Goal: Task Accomplishment & Management: Manage account settings

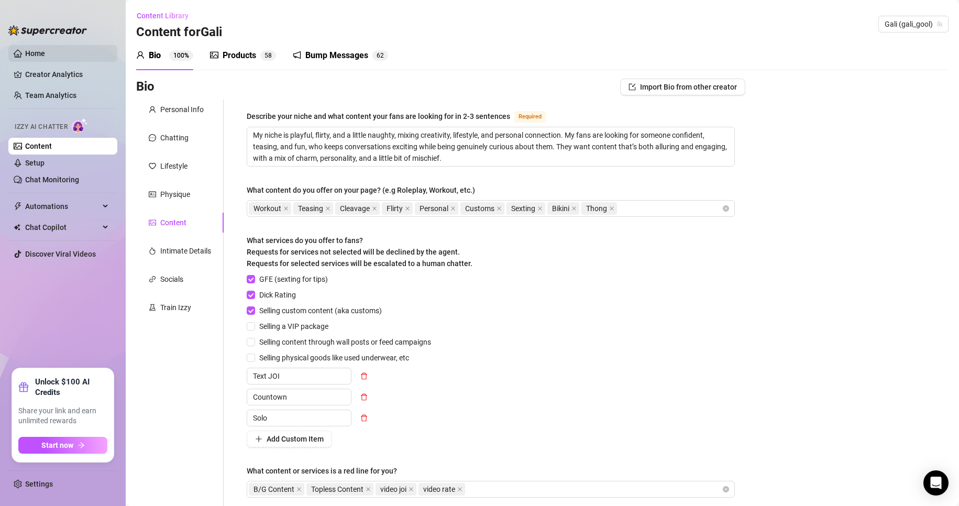
scroll to position [103, 0]
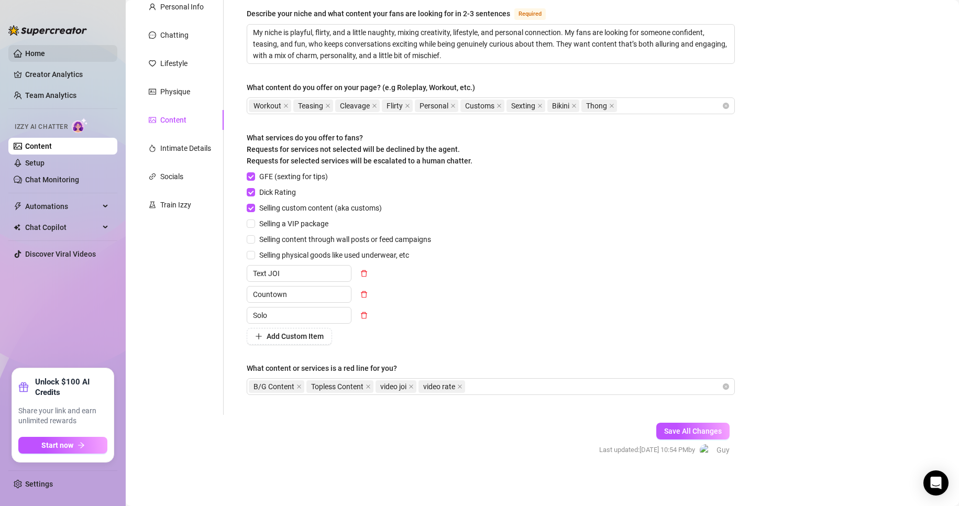
click at [45, 57] on link "Home" at bounding box center [35, 53] width 20 height 8
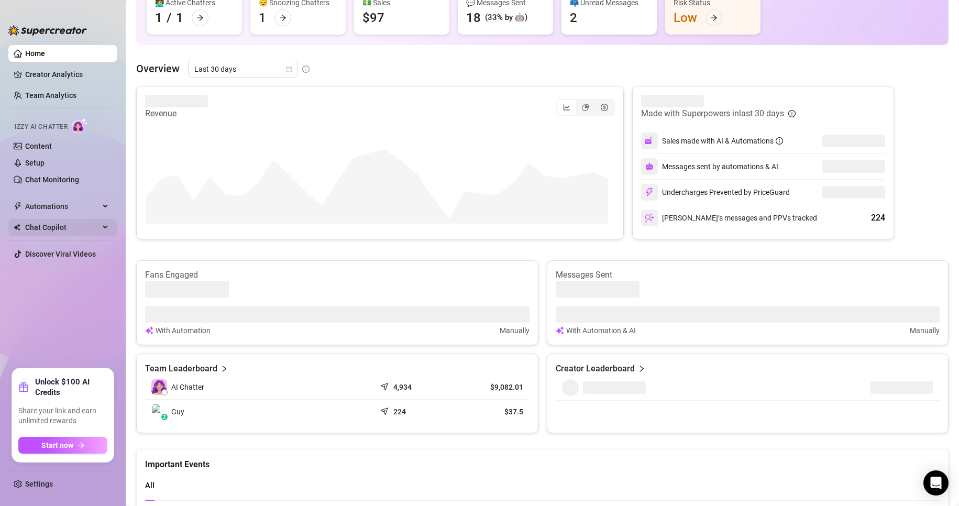
click at [92, 233] on span "Chat Copilot" at bounding box center [62, 227] width 74 height 17
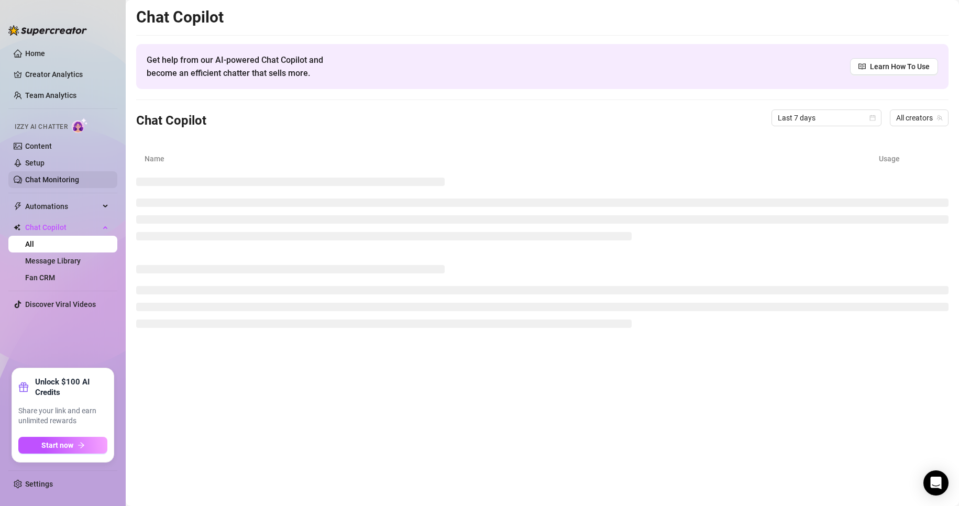
click at [25, 175] on link "Chat Monitoring" at bounding box center [52, 179] width 54 height 8
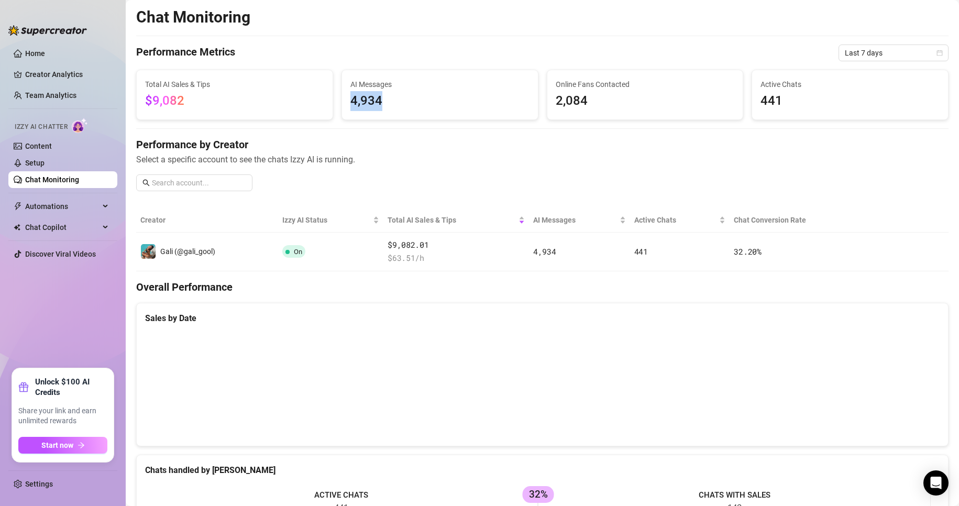
drag, startPoint x: 386, startPoint y: 105, endPoint x: 350, endPoint y: 97, distance: 36.5
click at [350, 97] on span "4,934" at bounding box center [439, 101] width 179 height 20
click at [419, 80] on span "AI Messages" at bounding box center [439, 85] width 179 height 12
click at [53, 483] on link "Settings" at bounding box center [39, 484] width 28 height 8
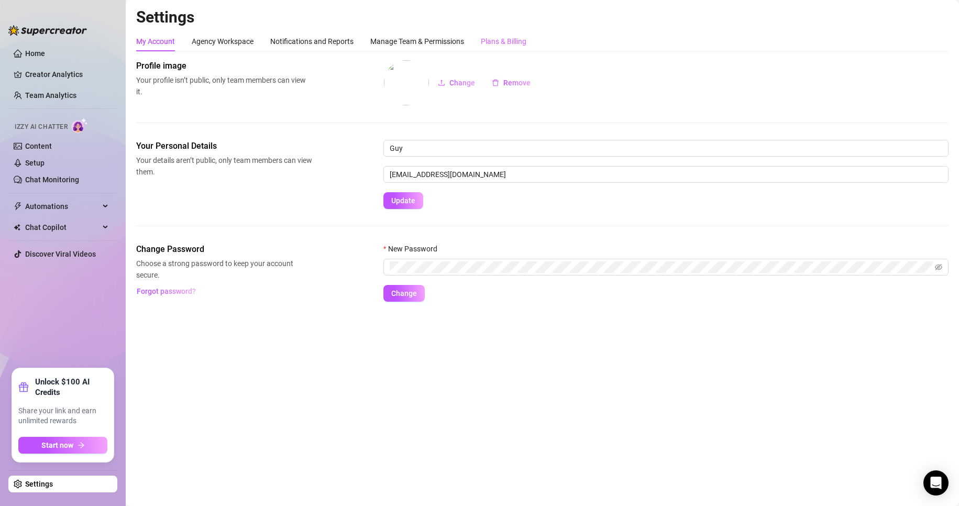
click at [493, 32] on div "Plans & Billing" at bounding box center [504, 41] width 46 height 20
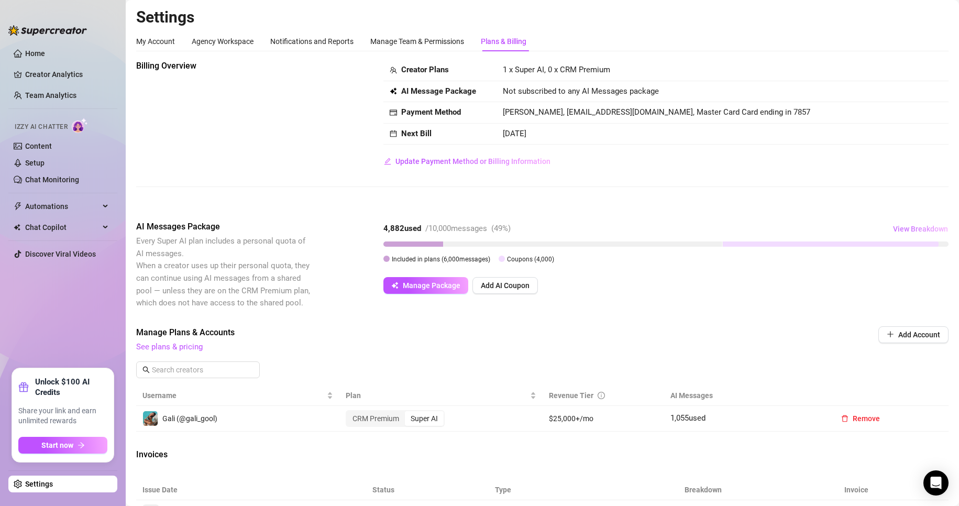
click at [903, 231] on span "View Breakdown" at bounding box center [920, 229] width 55 height 8
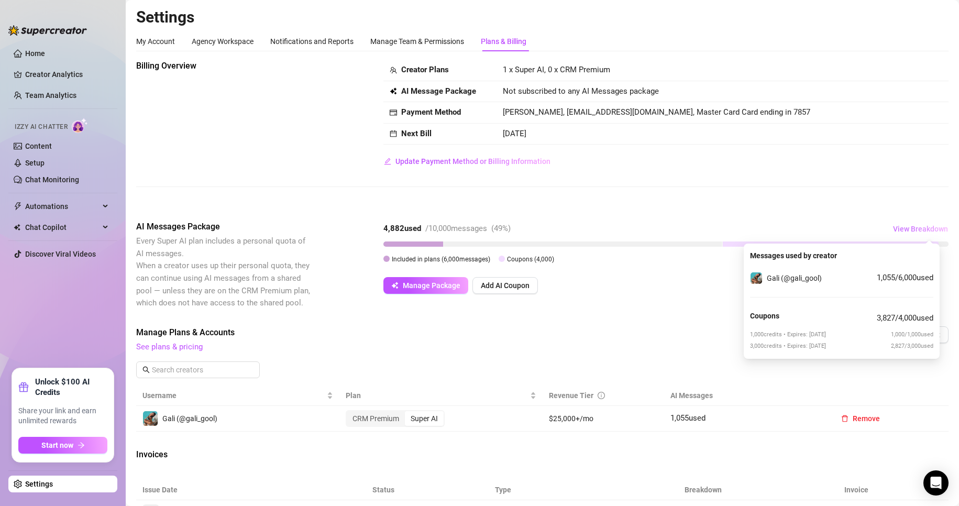
click at [903, 231] on span "View Breakdown" at bounding box center [920, 229] width 55 height 8
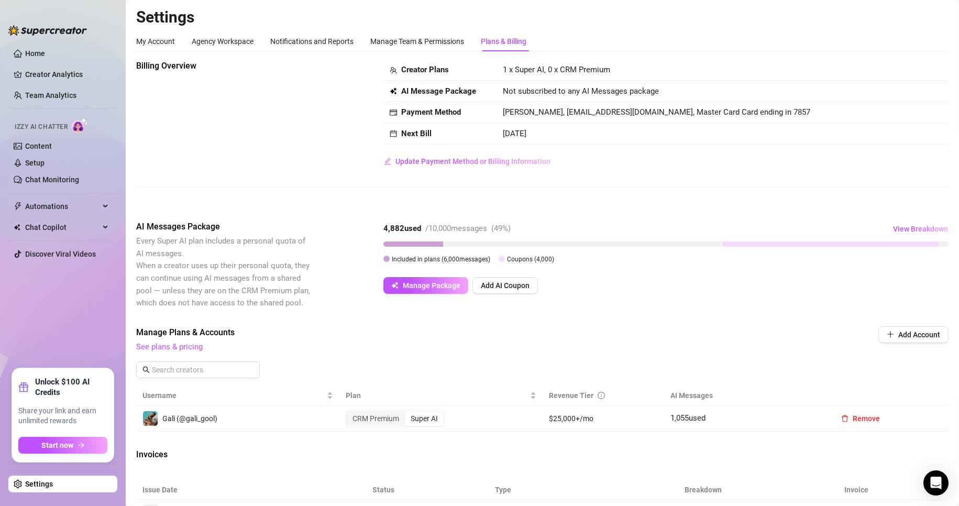
click at [677, 153] on div "Creator Plans 1 x Super AI, 0 x CRM Premium AI Message Package Not subscribed t…" at bounding box center [665, 115] width 565 height 110
click at [454, 289] on span "Manage Package" at bounding box center [432, 285] width 58 height 8
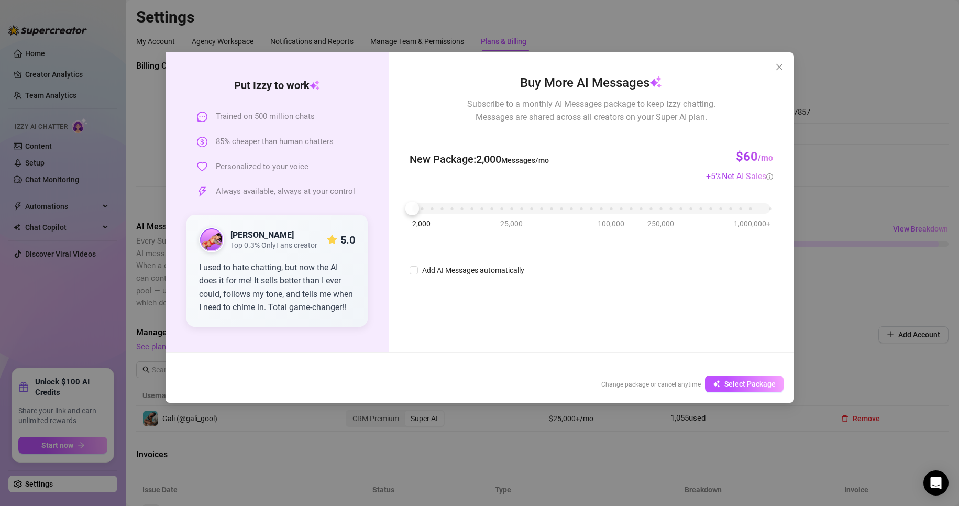
click at [637, 305] on div "Buy More AI Messages Subscribe to a monthly AI Messages package to keep Izzy ch…" at bounding box center [591, 202] width 405 height 300
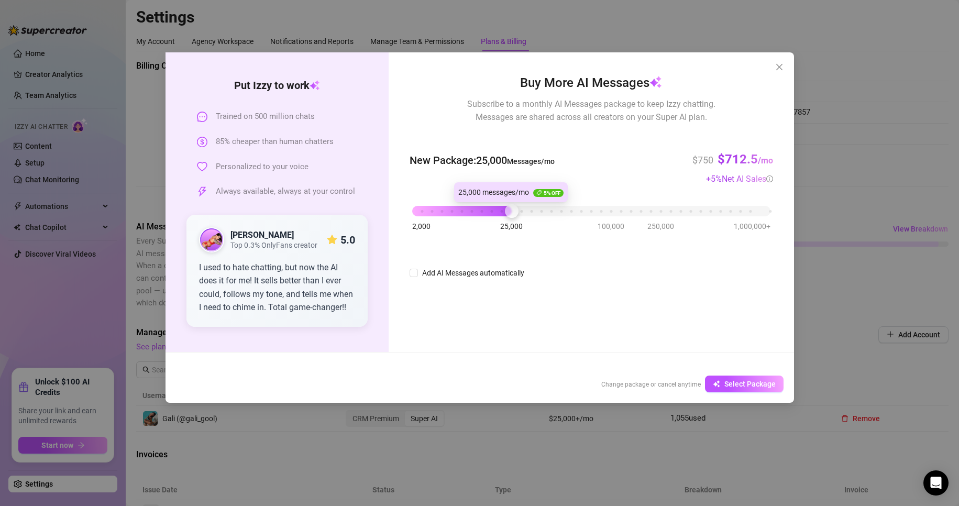
drag, startPoint x: 410, startPoint y: 203, endPoint x: 509, endPoint y: 204, distance: 99.5
click at [509, 204] on div at bounding box center [512, 211] width 14 height 14
click at [512, 210] on div at bounding box center [512, 211] width 14 height 14
click at [638, 260] on div "Buy More AI Messages Subscribe to a monthly AI Messages package to keep Izzy ch…" at bounding box center [591, 176] width 363 height 206
drag, startPoint x: 510, startPoint y: 212, endPoint x: 501, endPoint y: 212, distance: 8.9
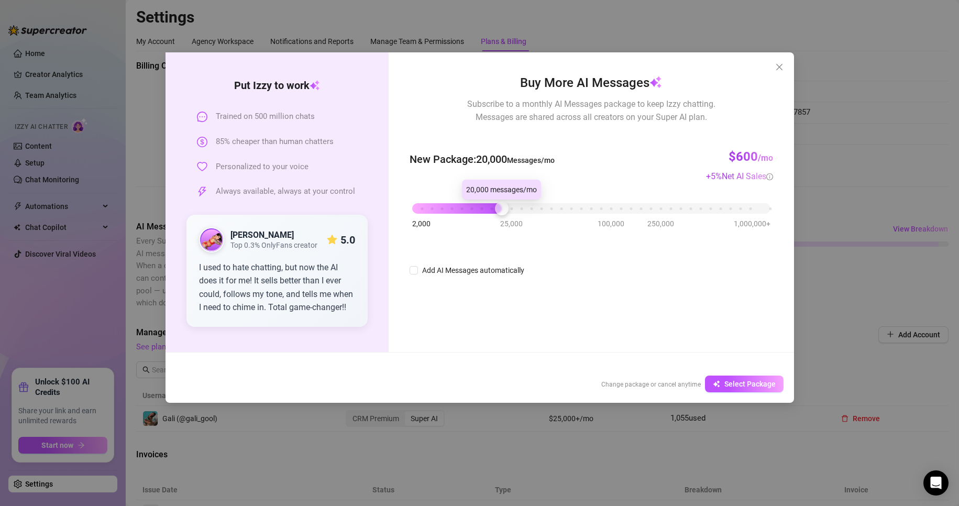
click at [501, 212] on div at bounding box center [502, 209] width 14 height 14
click at [585, 256] on div "Buy More AI Messages Subscribe to a monthly AI Messages package to keep Izzy ch…" at bounding box center [591, 174] width 363 height 203
click at [497, 208] on div at bounding box center [502, 209] width 14 height 14
click at [777, 72] on button "Close" at bounding box center [779, 67] width 17 height 17
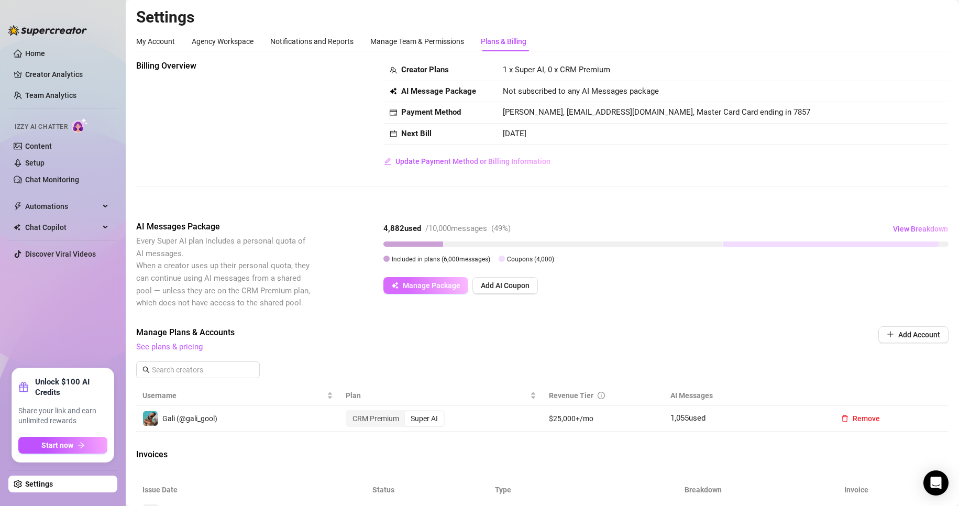
click at [455, 280] on button "Manage Package" at bounding box center [425, 285] width 85 height 17
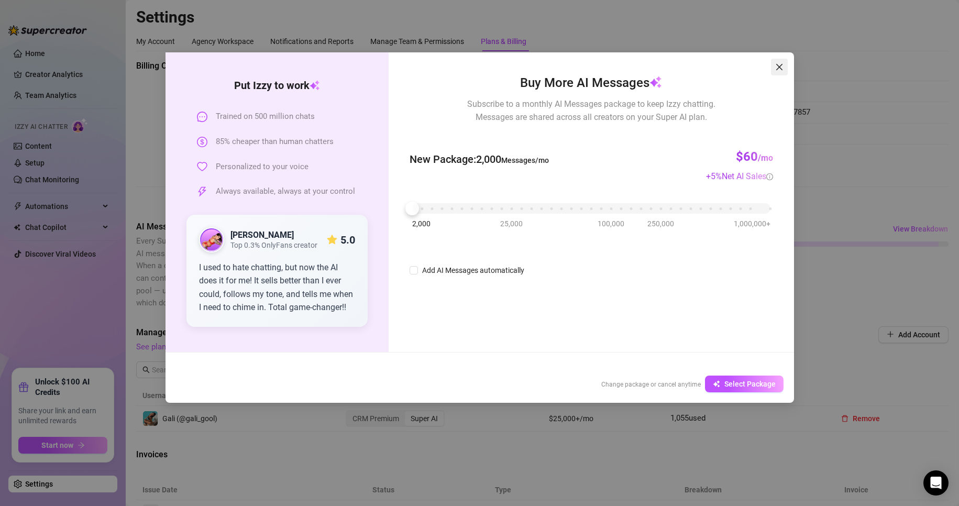
click at [776, 68] on icon "close" at bounding box center [779, 67] width 8 height 8
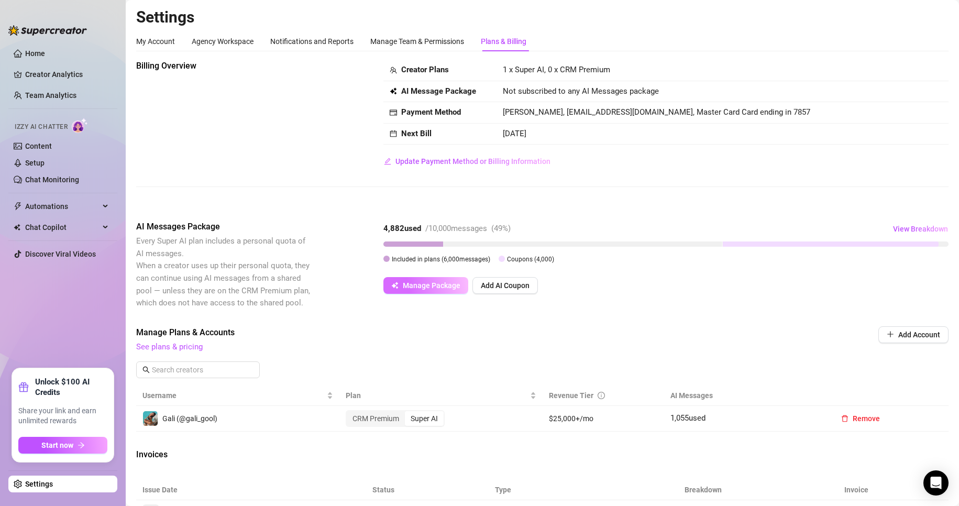
click at [430, 289] on span "Manage Package" at bounding box center [432, 285] width 58 height 8
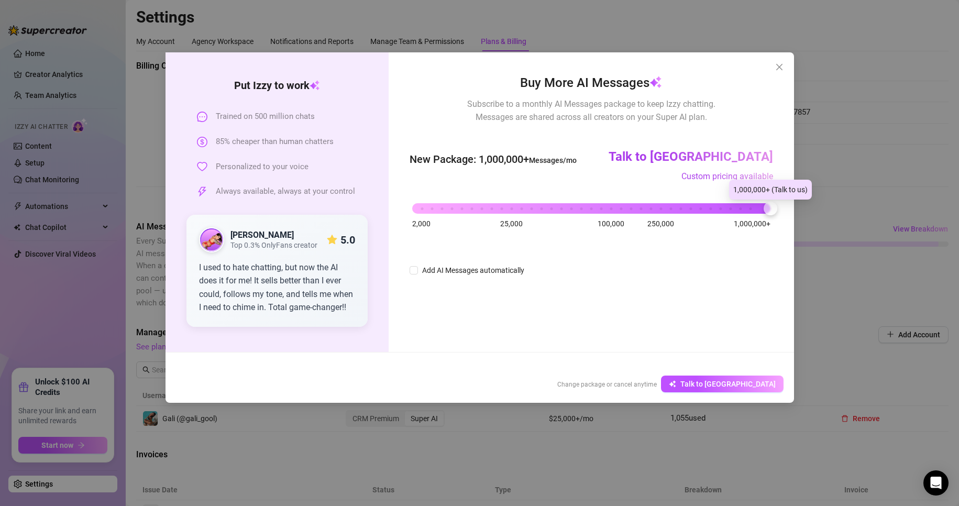
drag, startPoint x: 419, startPoint y: 209, endPoint x: 967, endPoint y: 206, distance: 548.5
click at [959, 206] on html "Home Creator Analytics Team Analytics Izzy AI Chatter Content Setup Chat Monito…" at bounding box center [479, 253] width 959 height 506
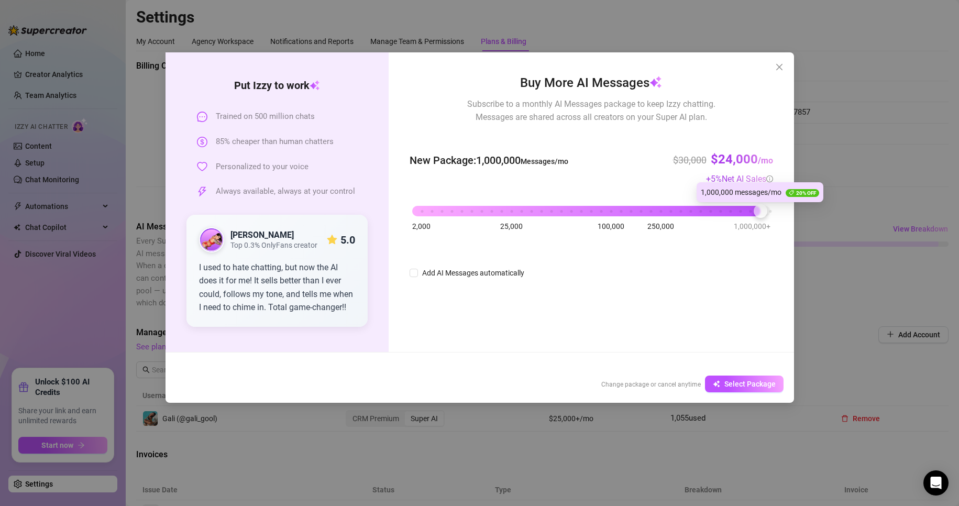
drag, startPoint x: 770, startPoint y: 207, endPoint x: 762, endPoint y: 209, distance: 8.1
click at [762, 209] on div at bounding box center [761, 211] width 14 height 14
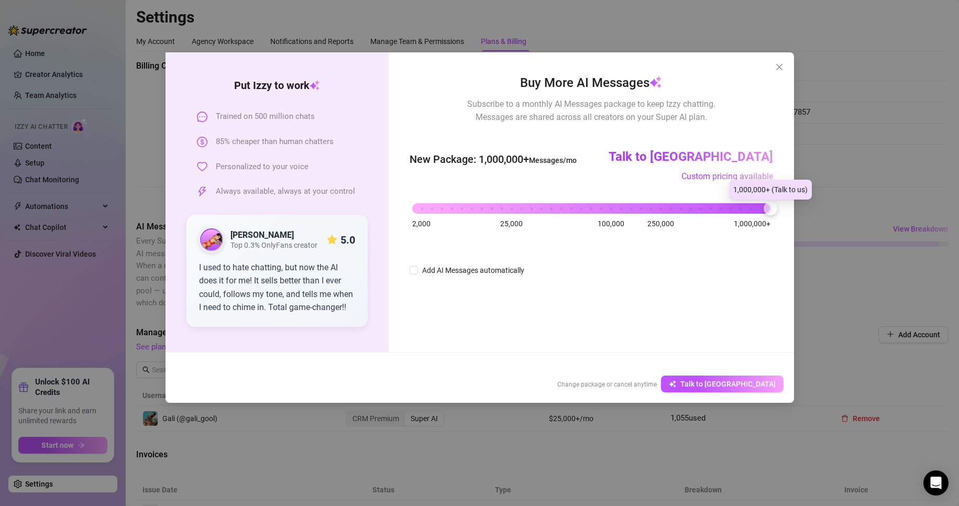
drag, startPoint x: 762, startPoint y: 209, endPoint x: 793, endPoint y: 207, distance: 31.5
click at [798, 209] on div "Put [PERSON_NAME] to work Trained on 500 million chats 85% cheaper than human c…" at bounding box center [479, 253] width 959 height 506
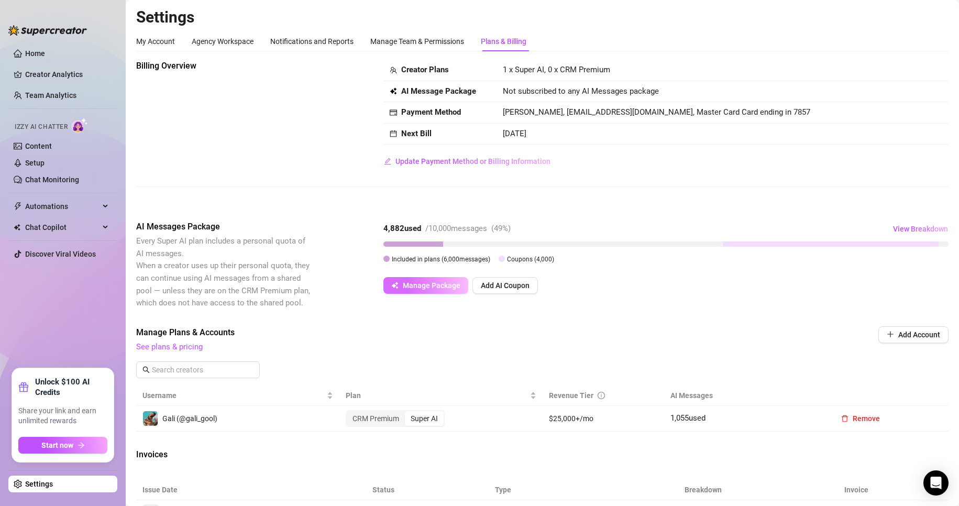
click at [399, 289] on button "Manage Package" at bounding box center [425, 285] width 85 height 17
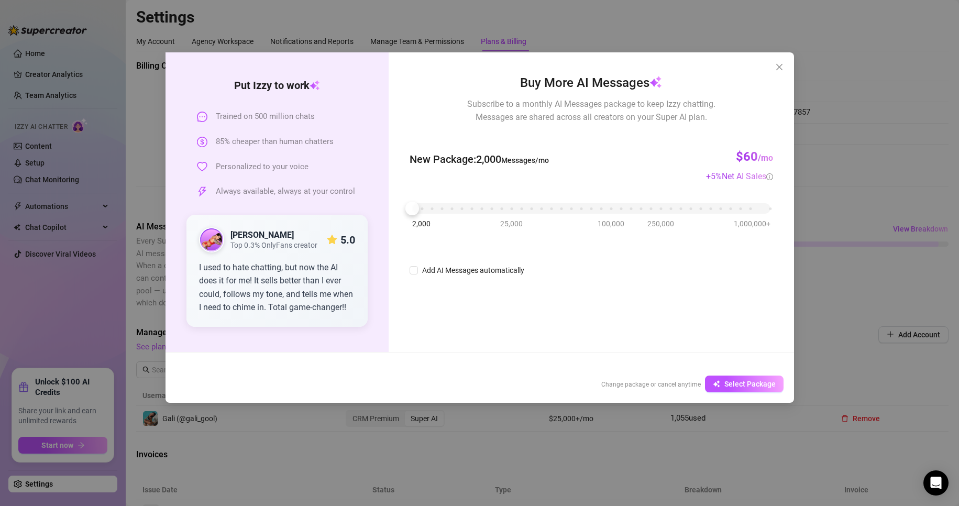
click at [216, 235] on img at bounding box center [211, 239] width 23 height 23
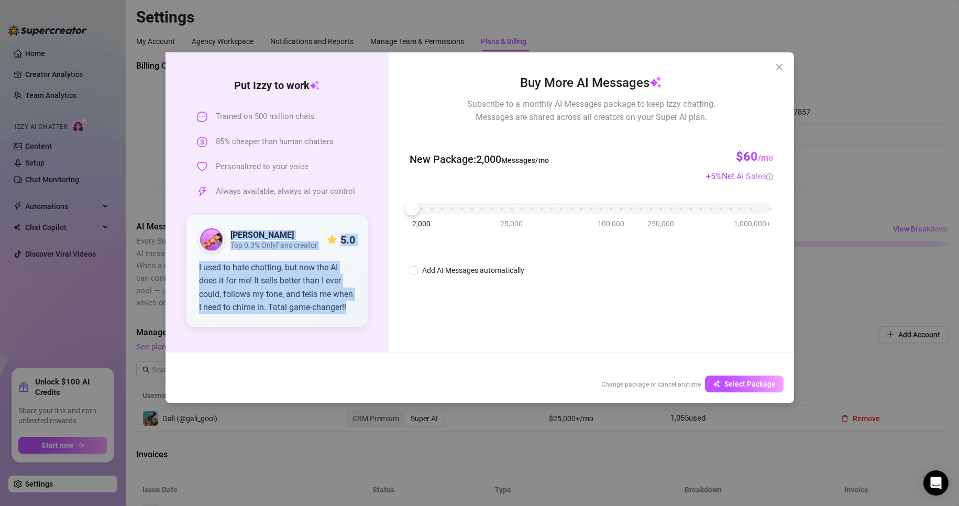
drag, startPoint x: 228, startPoint y: 232, endPoint x: 352, endPoint y: 313, distance: 147.6
click at [352, 313] on div "[PERSON_NAME] Top 0.3% OnlyFans creator 5.0 I used to hate chatting, but now th…" at bounding box center [277, 270] width 157 height 87
copy div "[PERSON_NAME] Top 0.3% OnlyFans creator 5.0 I used to hate chatting, but now th…"
click at [782, 67] on icon "close" at bounding box center [779, 67] width 8 height 8
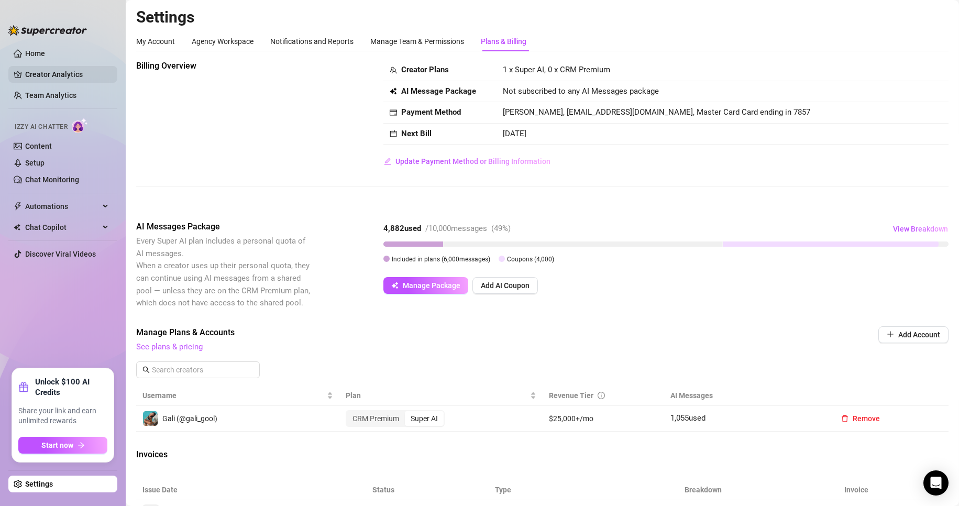
click at [72, 67] on link "Creator Analytics" at bounding box center [67, 74] width 84 height 17
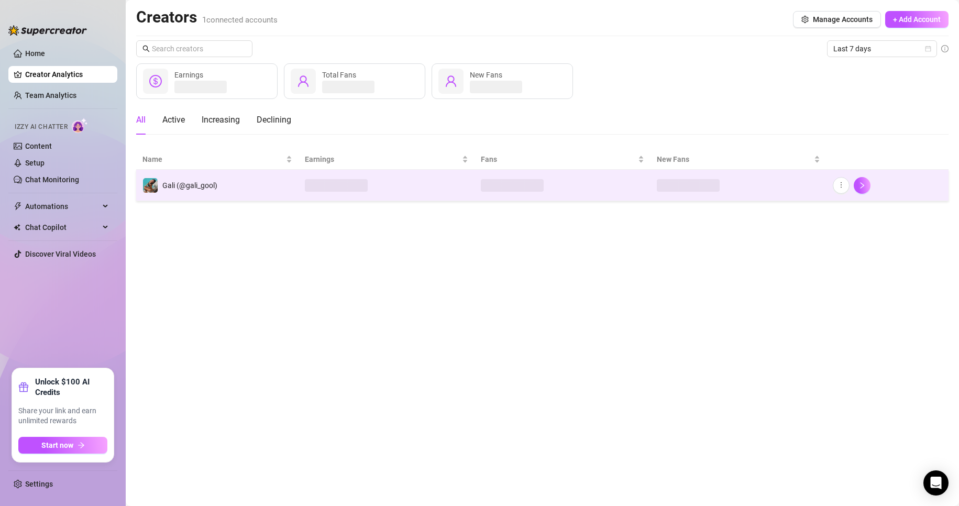
click at [554, 180] on td at bounding box center [563, 185] width 176 height 31
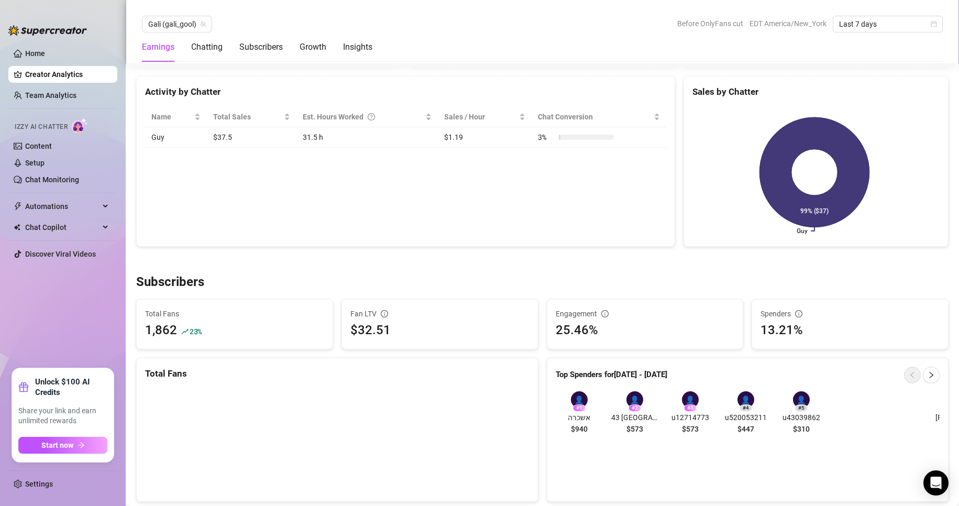
scroll to position [451, 0]
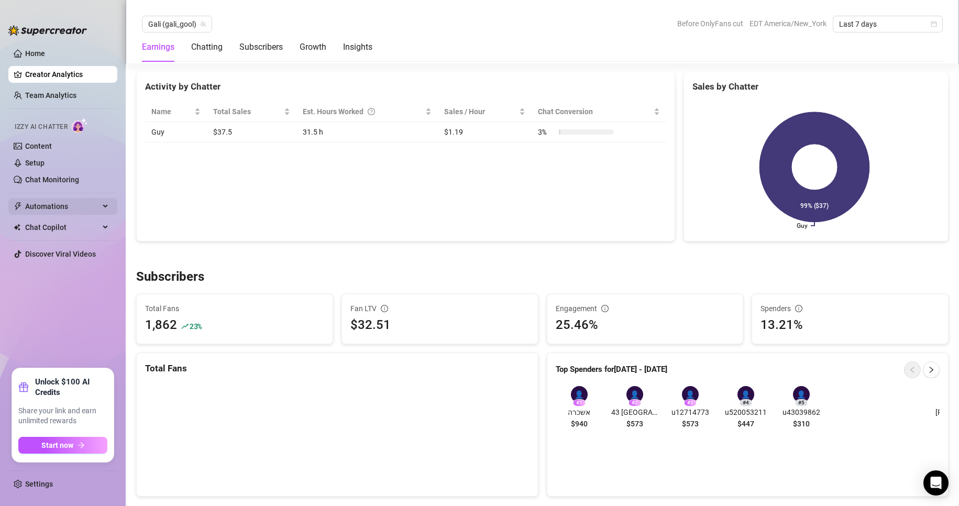
click at [69, 213] on span "Automations" at bounding box center [62, 206] width 74 height 17
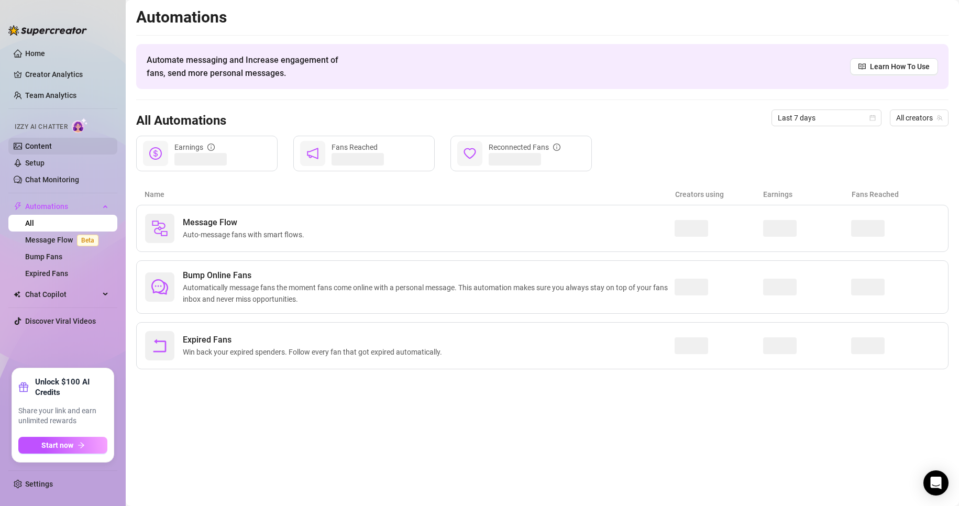
click at [52, 149] on link "Content" at bounding box center [38, 146] width 27 height 8
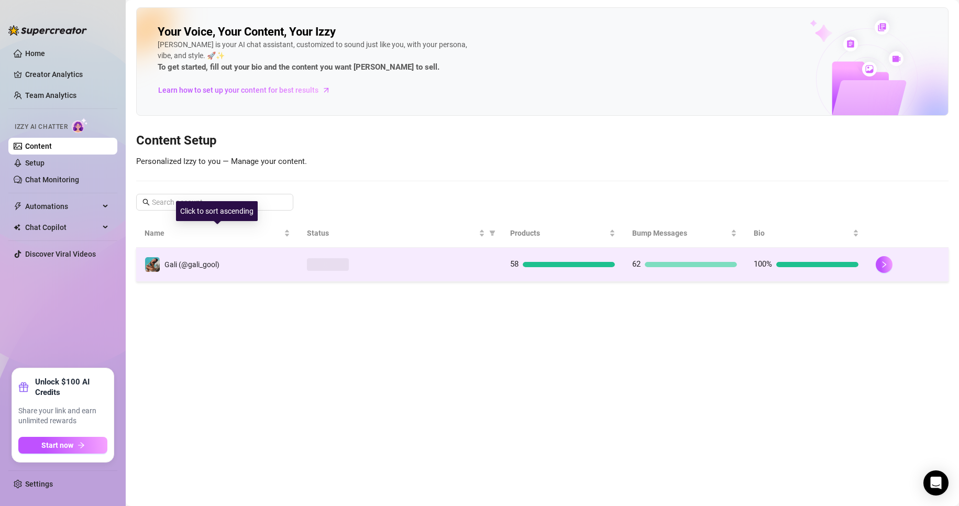
click at [364, 261] on div at bounding box center [400, 264] width 186 height 13
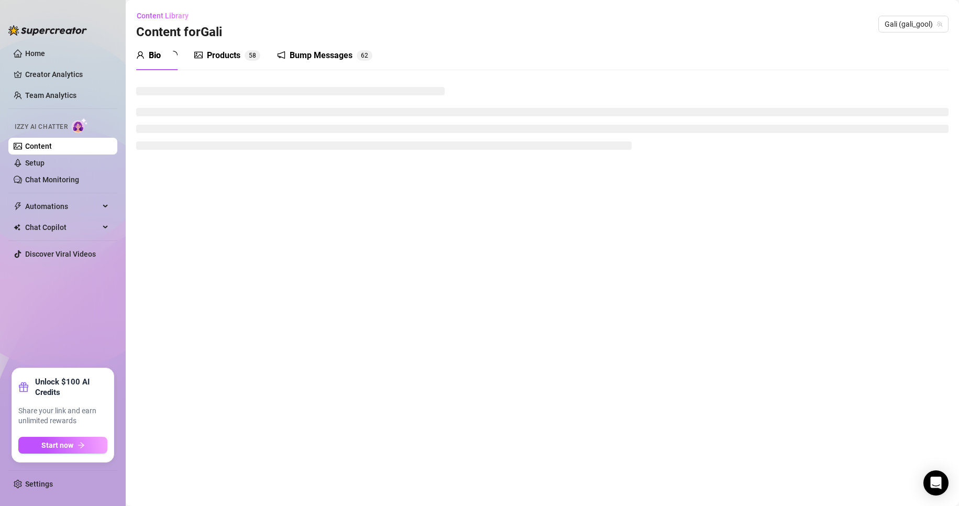
click at [224, 61] on div "Products" at bounding box center [224, 55] width 34 height 13
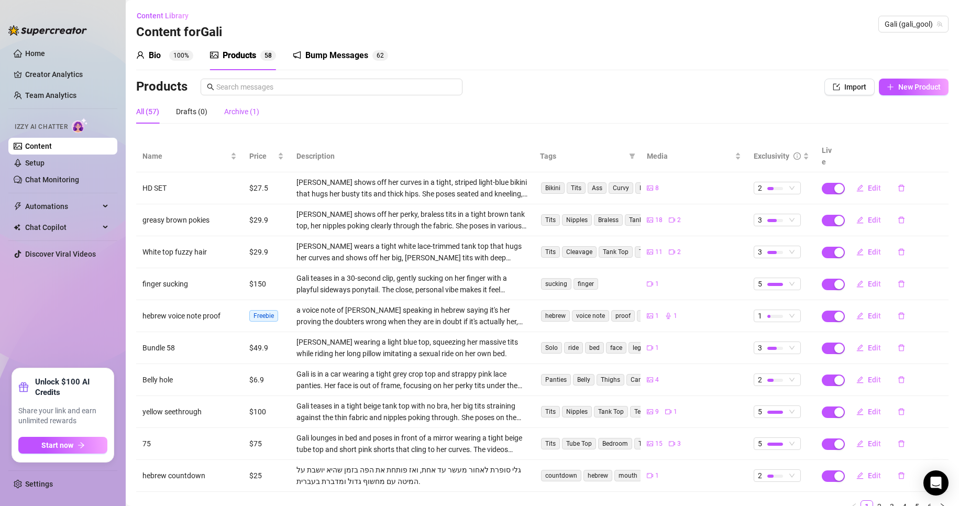
click at [232, 109] on div "Archive (1)" at bounding box center [241, 112] width 35 height 12
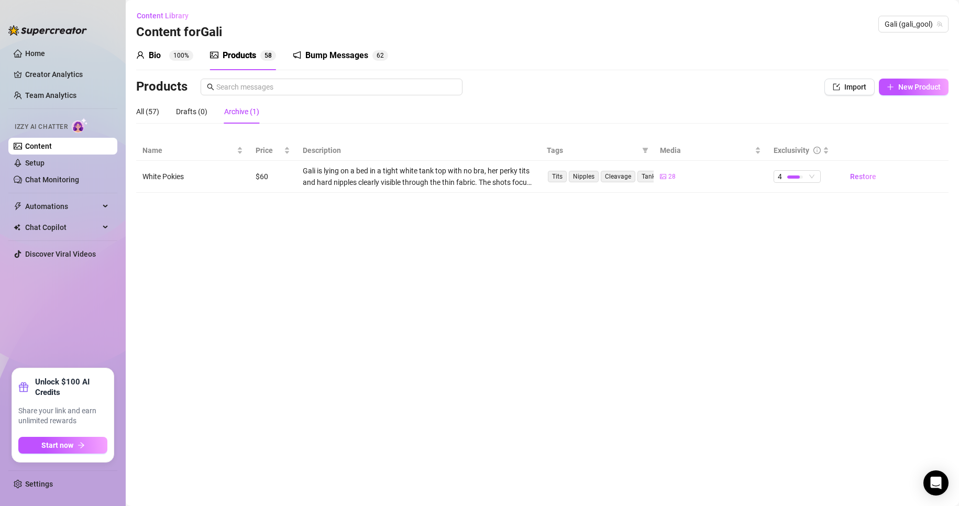
click at [227, 58] on div "Products" at bounding box center [240, 55] width 34 height 13
click at [169, 56] on span "100%" at bounding box center [181, 55] width 24 height 10
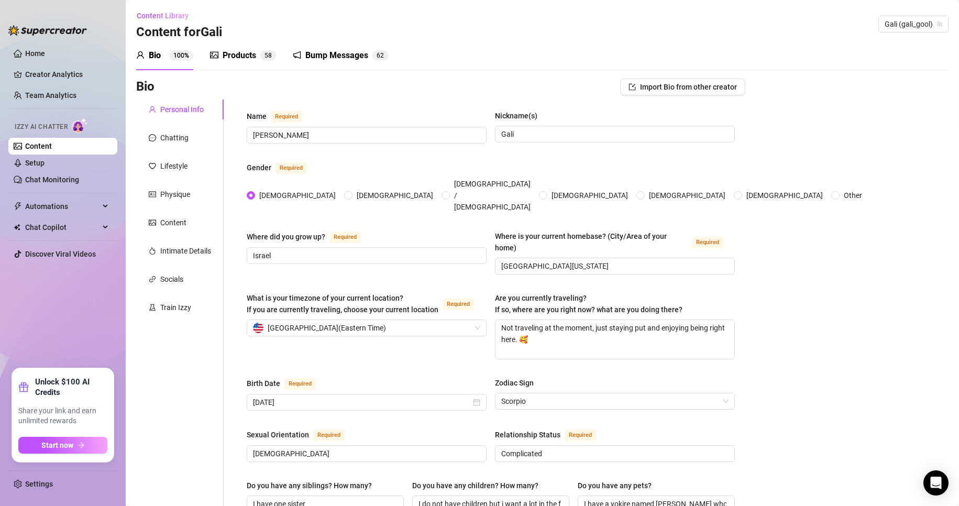
click at [222, 62] on div "Products 5 8" at bounding box center [243, 55] width 66 height 29
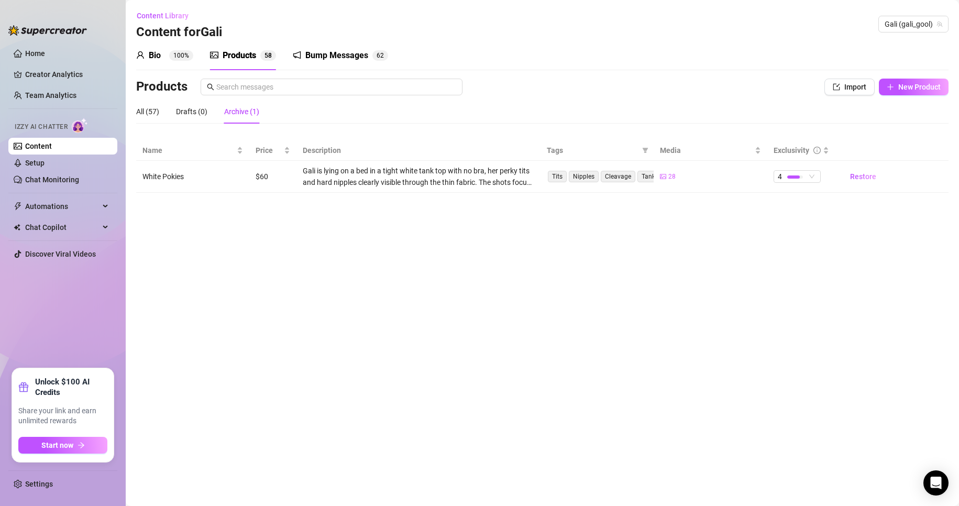
click at [162, 107] on div "All (57) Drafts (0) Archive (1)" at bounding box center [197, 112] width 123 height 24
click at [159, 117] on div "All (57)" at bounding box center [147, 112] width 23 height 12
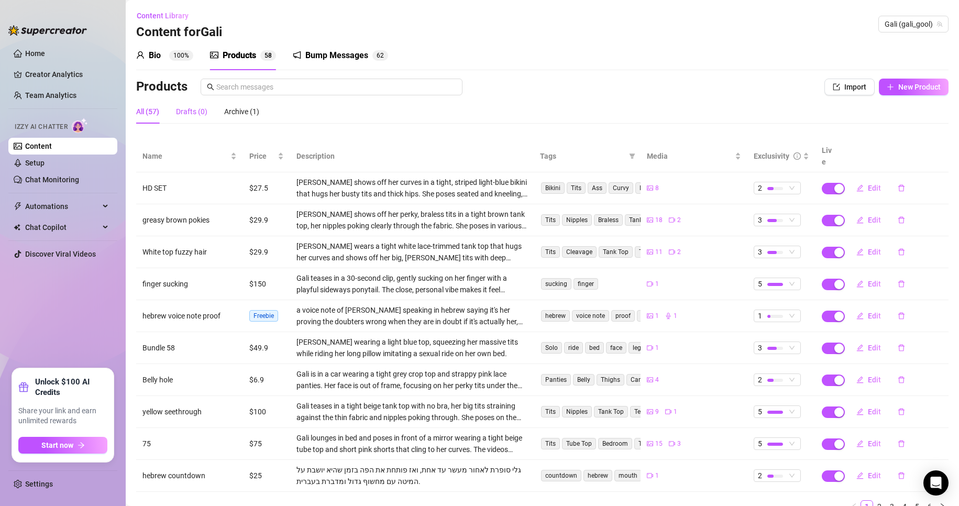
click at [190, 114] on div "Drafts (0)" at bounding box center [191, 112] width 31 height 12
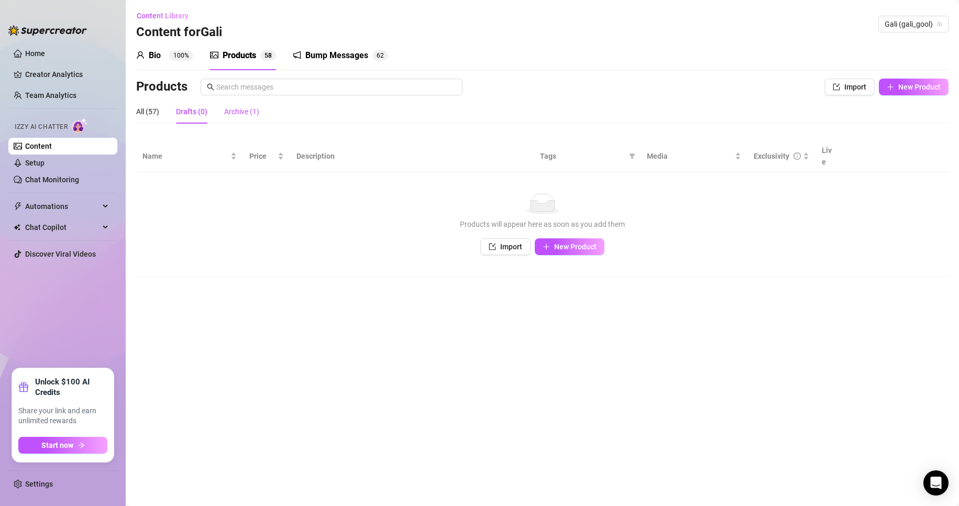
drag, startPoint x: 247, startPoint y: 111, endPoint x: 240, endPoint y: 109, distance: 6.5
click at [247, 110] on div "Archive (1)" at bounding box center [241, 112] width 35 height 12
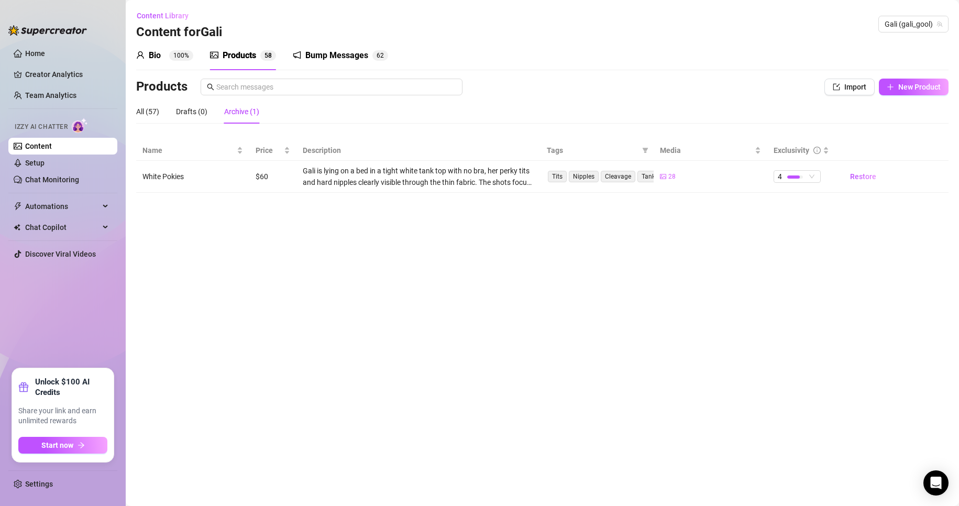
click at [169, 62] on div "Bio 100%" at bounding box center [164, 55] width 57 height 29
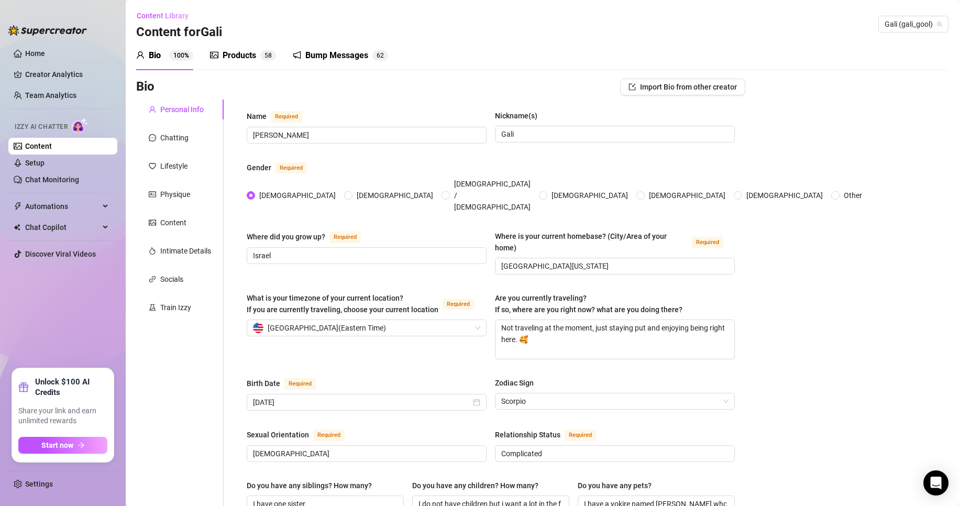
click at [297, 60] on div at bounding box center [297, 55] width 8 height 13
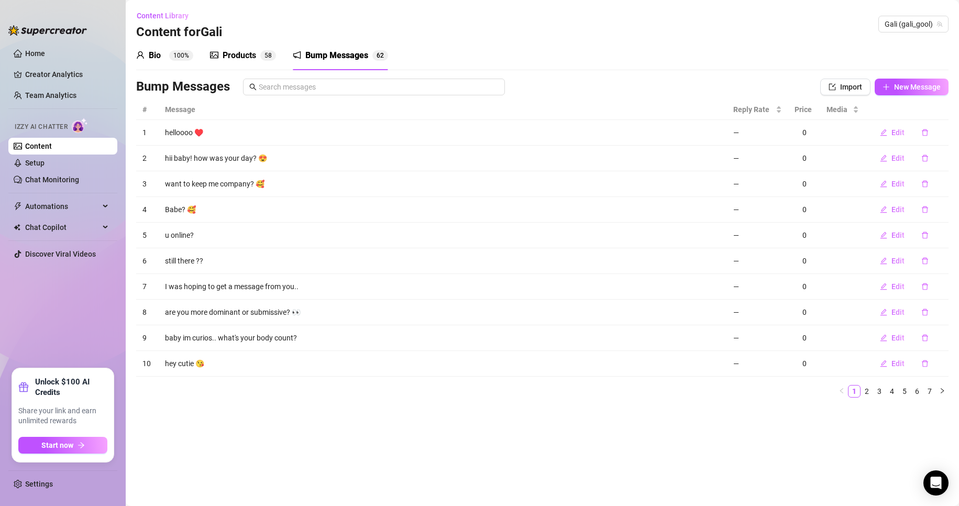
click at [158, 54] on div "Bio" at bounding box center [155, 55] width 12 height 13
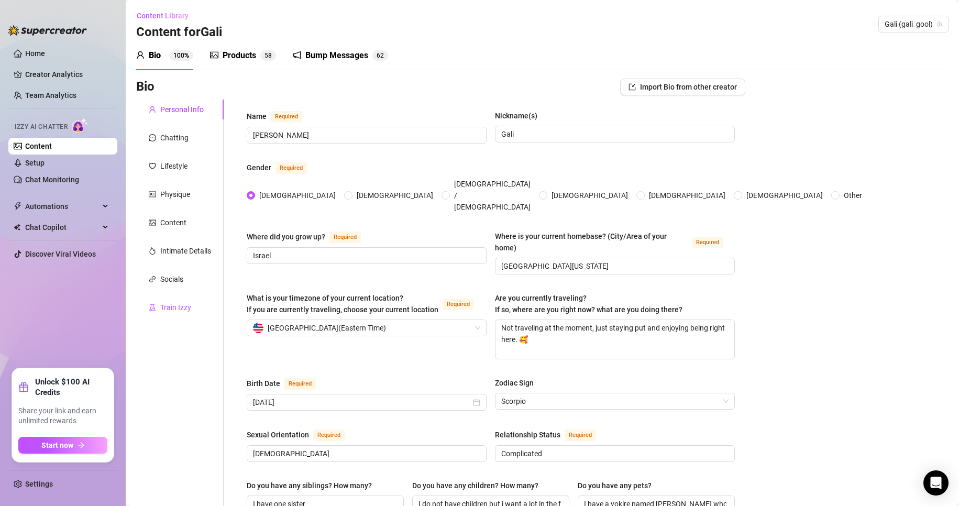
click at [180, 306] on div "Train Izzy" at bounding box center [175, 308] width 31 height 12
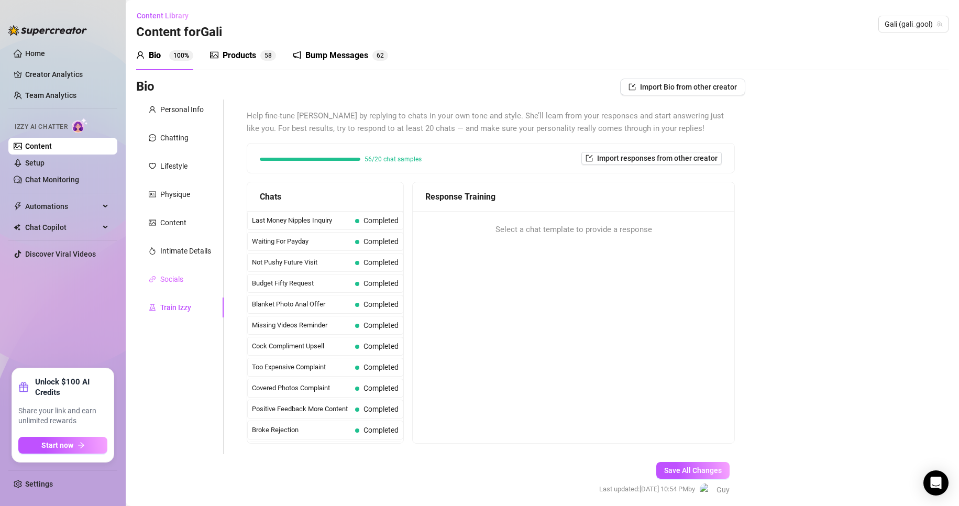
click at [180, 286] on div "Socials" at bounding box center [179, 279] width 87 height 20
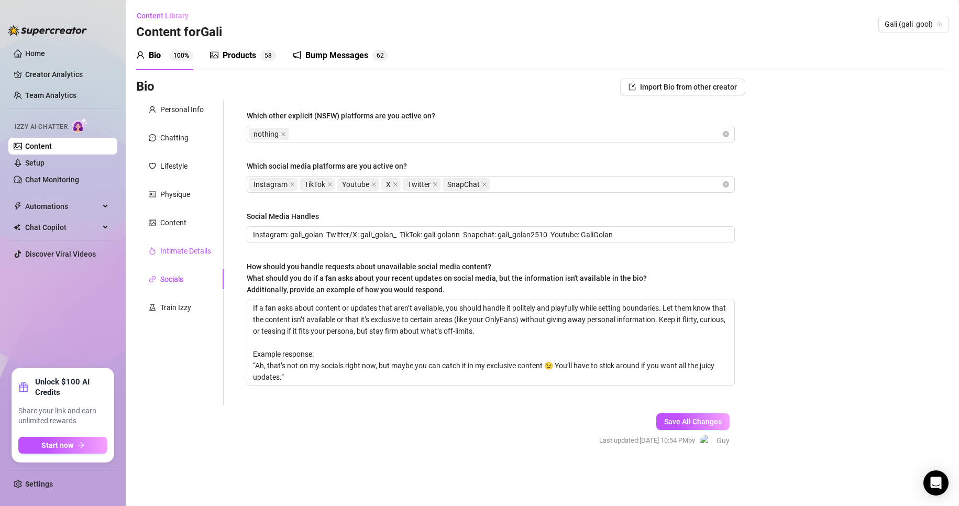
click at [177, 252] on div "Intimate Details" at bounding box center [185, 251] width 51 height 12
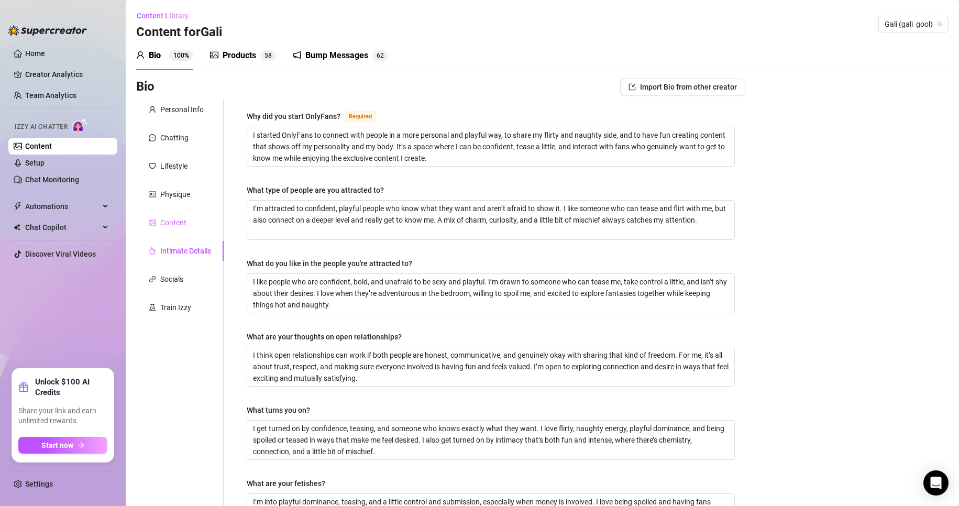
click at [183, 213] on div "Content" at bounding box center [179, 223] width 87 height 20
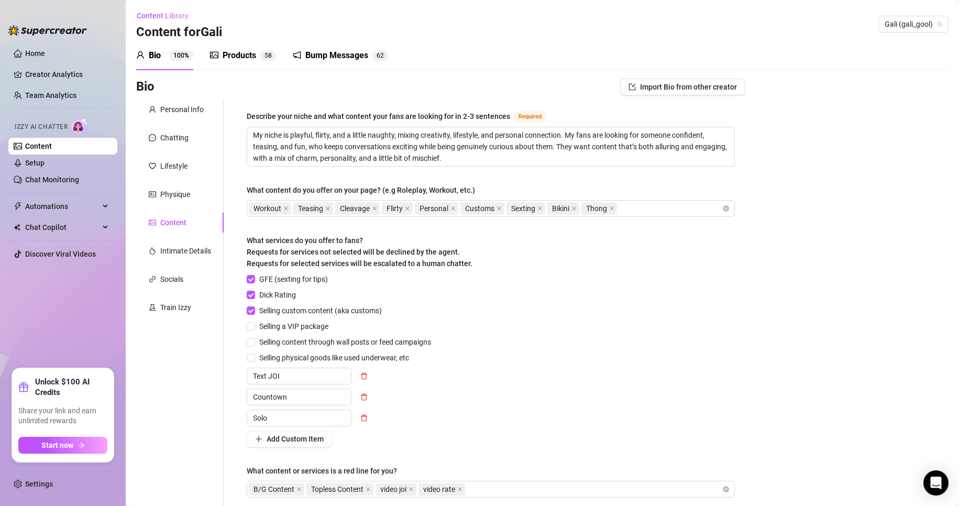
scroll to position [103, 0]
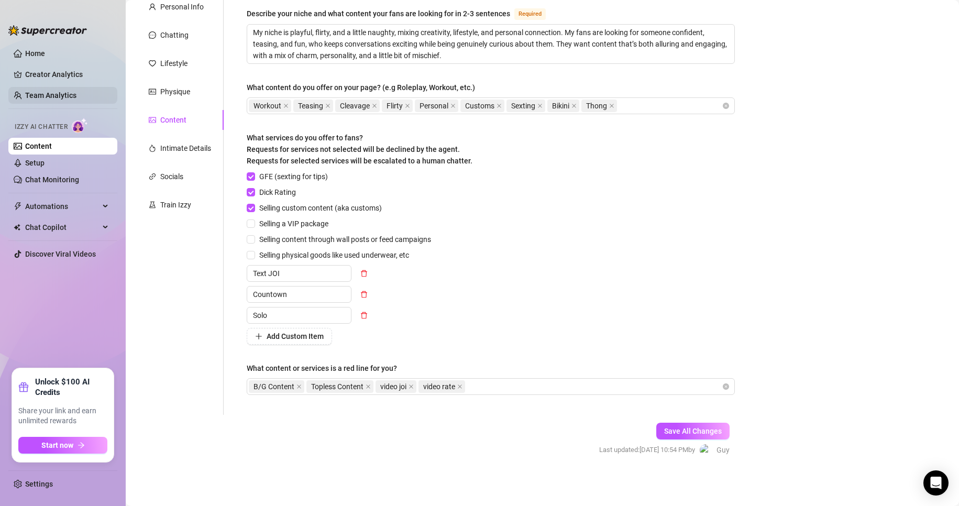
click at [53, 100] on link "Team Analytics" at bounding box center [50, 95] width 51 height 8
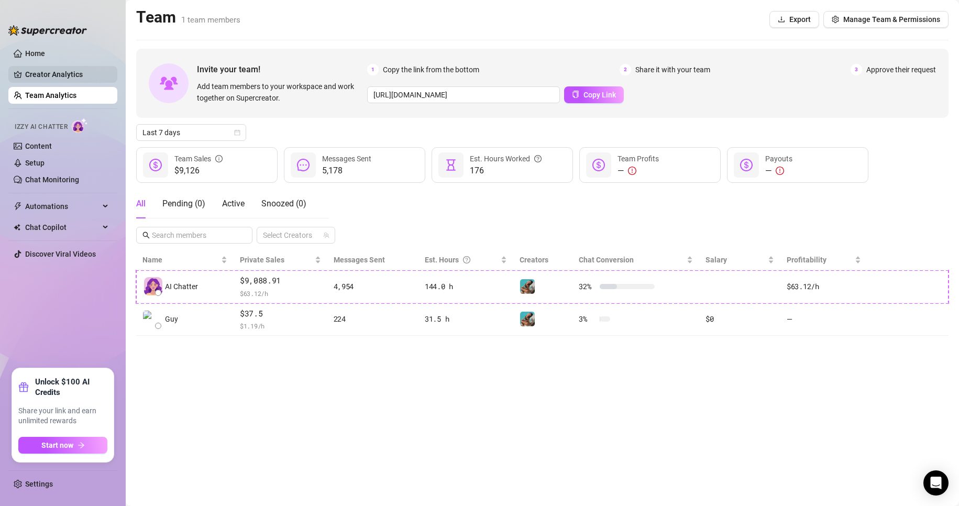
click at [78, 67] on link "Creator Analytics" at bounding box center [67, 74] width 84 height 17
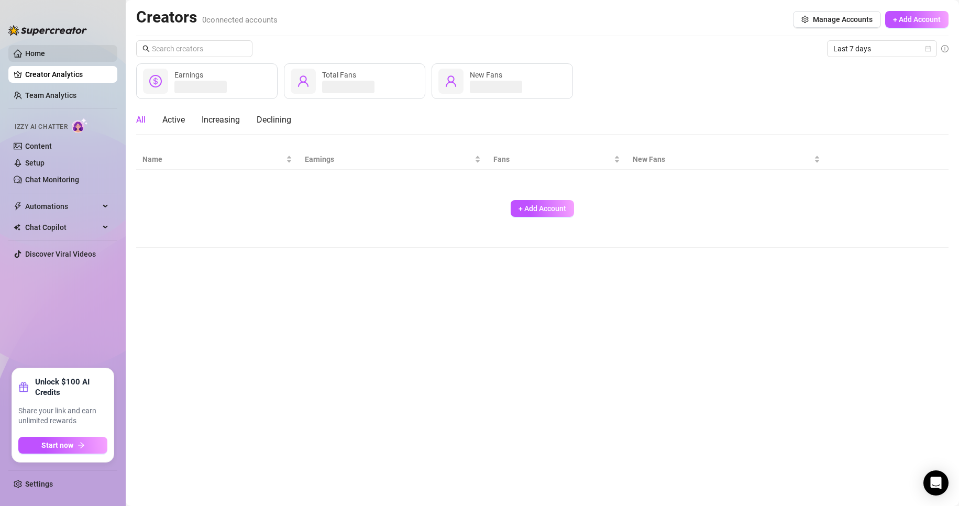
click at [45, 52] on link "Home" at bounding box center [35, 53] width 20 height 8
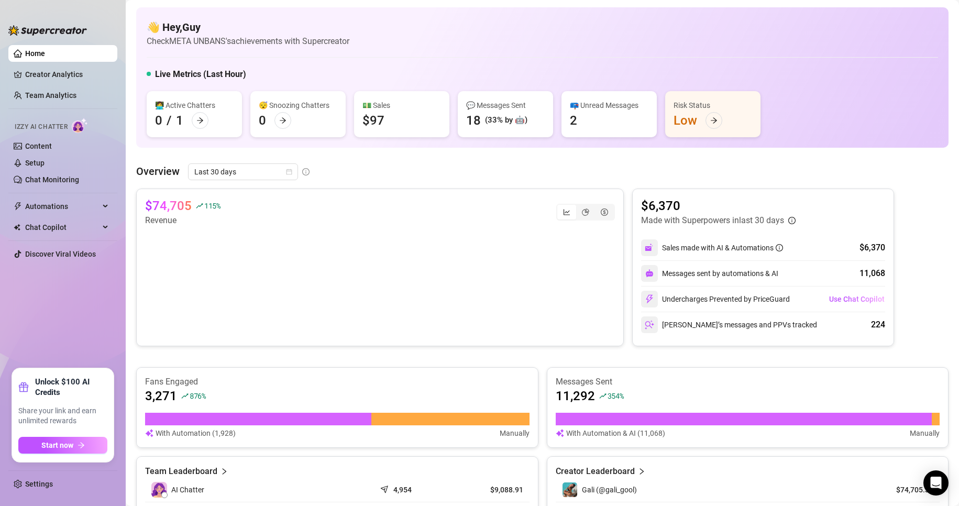
click at [74, 229] on span "Chat Copilot" at bounding box center [62, 227] width 74 height 17
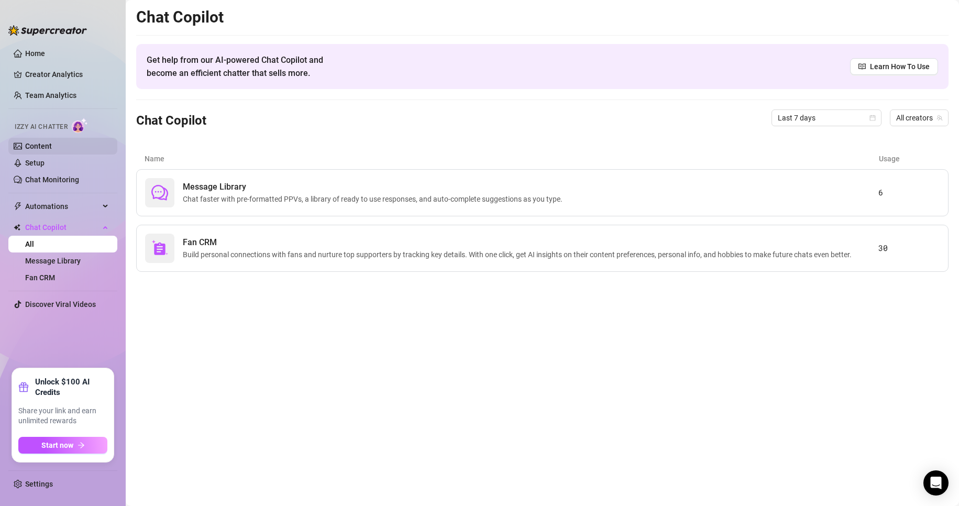
click at [52, 142] on link "Content" at bounding box center [38, 146] width 27 height 8
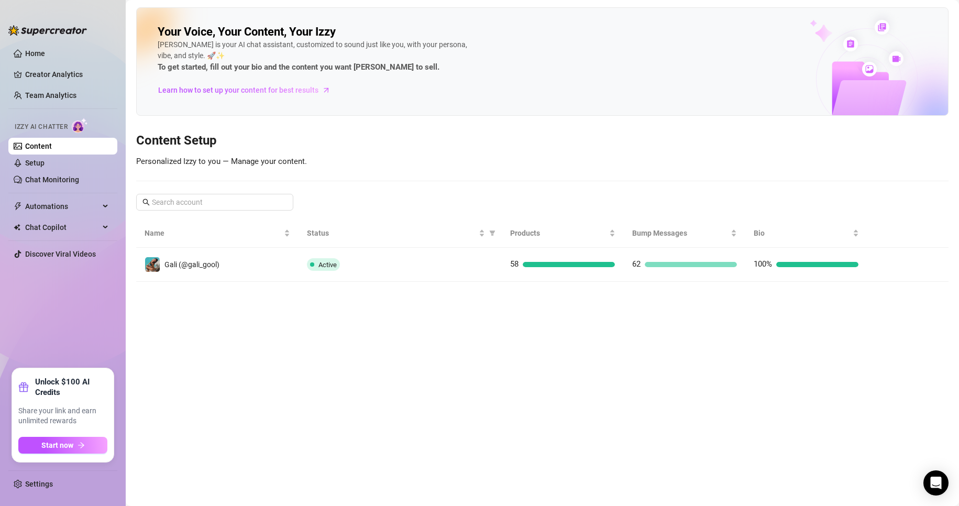
click at [553, 259] on div "58" at bounding box center [562, 264] width 105 height 13
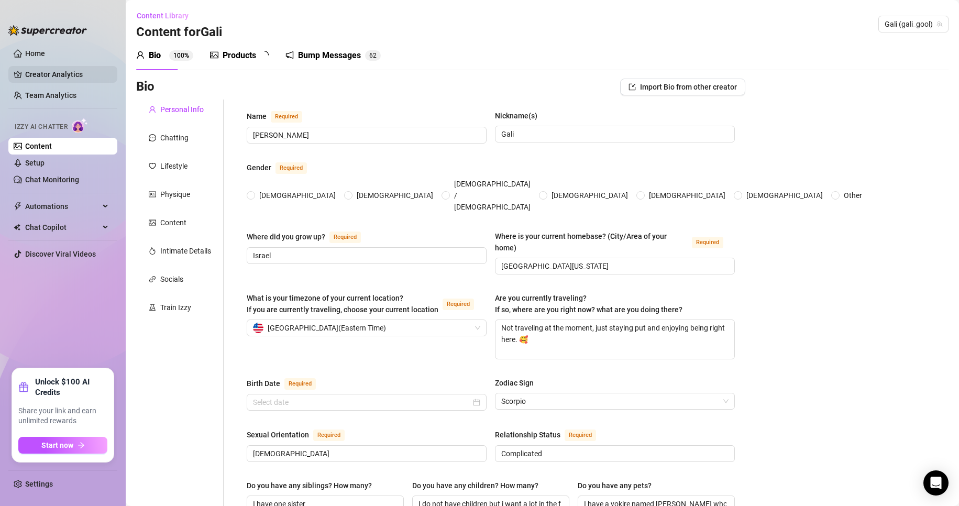
type input "[PERSON_NAME]"
type input "Gali"
type input "Israel"
type input "[GEOGRAPHIC_DATA][US_STATE]"
type textarea "Not traveling at the moment, just staying put and enjoying being right here. 🥰"
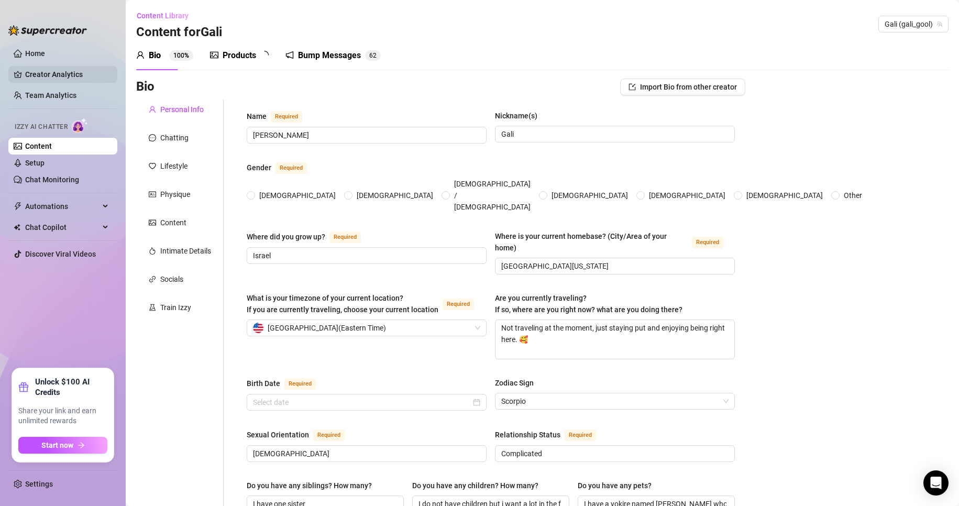
type input "[DEMOGRAPHIC_DATA]"
type input "Complicated"
type input "I have one sister"
type input "I do not have children but i want a lot in the future"
type input "I have a yokire named [PERSON_NAME] who's [DEMOGRAPHIC_DATA]"
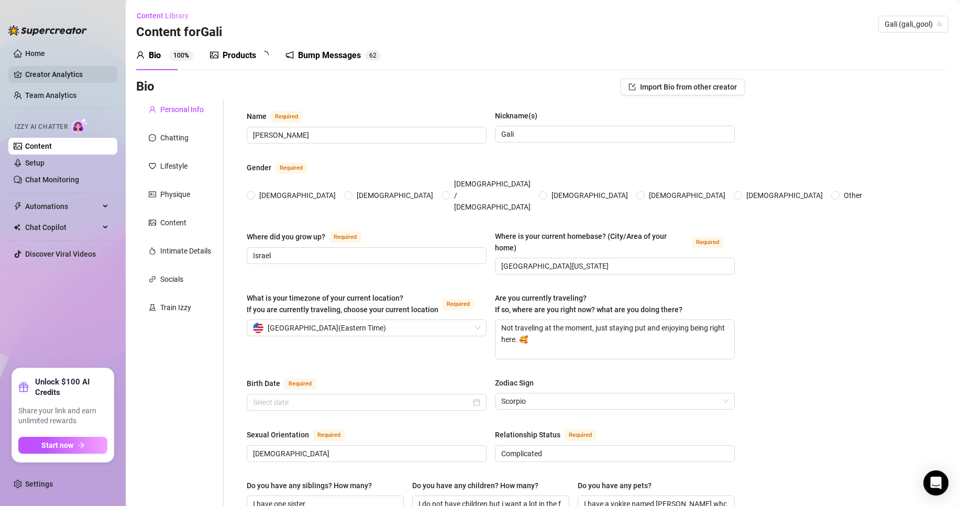
type input "OnlyFans"
type input "Old Navy"
type input "Business Degree"
type input "[DEMOGRAPHIC_DATA]"
type input "None"
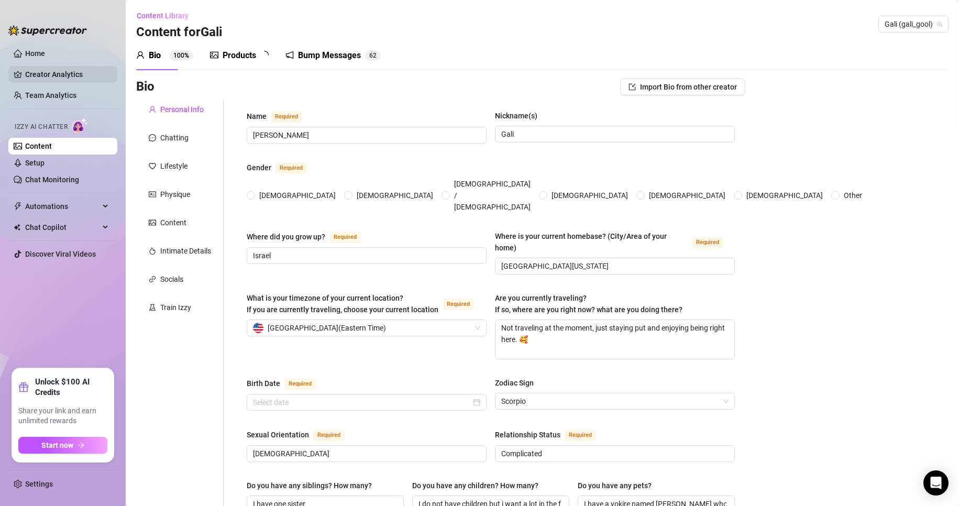
type textarea "I wanna travel the world and have 4 kids and loads of animals"
type textarea "One time I was baking and got a little too confident trying to flip a pancake, …"
type textarea "i crochet a lot. i can play a flute"
type textarea "I love being playful, flirty, and a little naughty, but I also enjoy connecting…"
radio input "true"
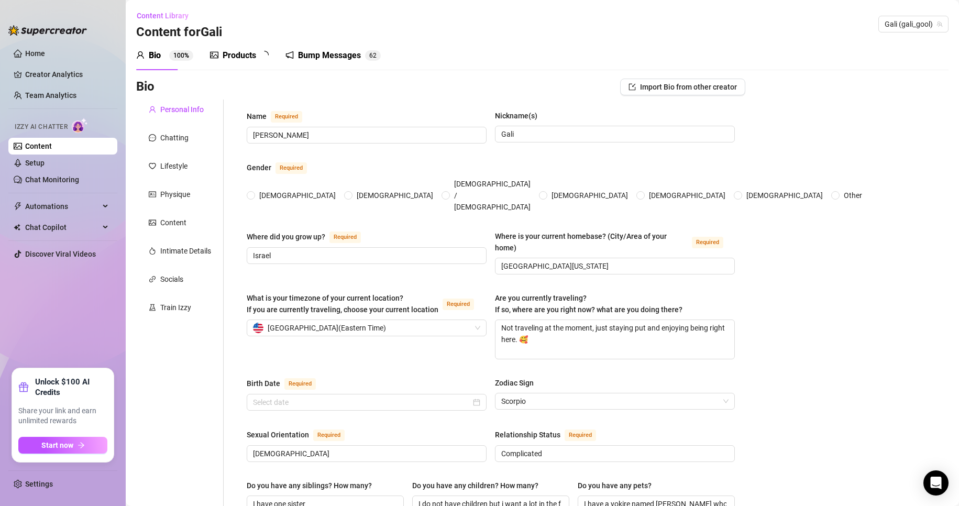
type input "[DATE]"
drag, startPoint x: 554, startPoint y: 330, endPoint x: 480, endPoint y: 300, distance: 80.4
click at [480, 300] on div "What is your timezone of your current location? If you are currently traveling,…" at bounding box center [491, 330] width 488 height 76
click at [45, 50] on link "Home" at bounding box center [35, 53] width 20 height 8
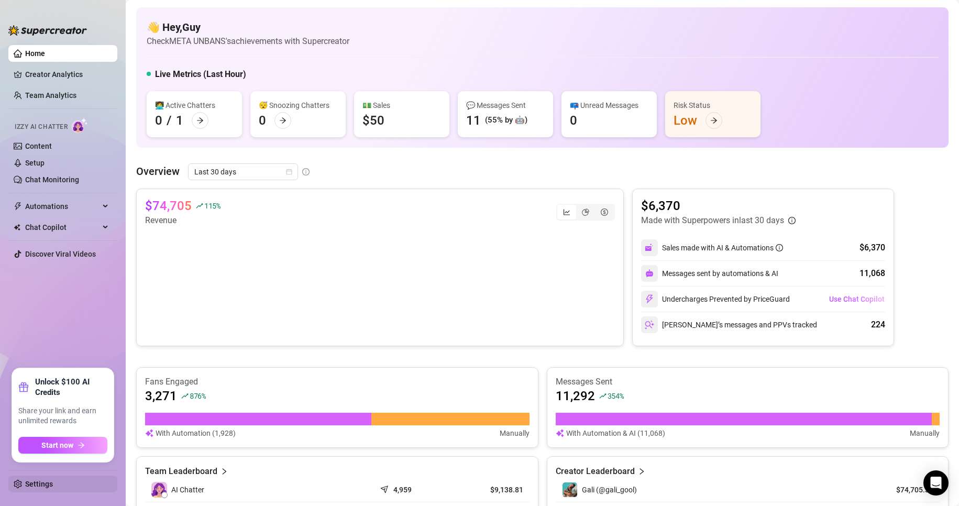
click at [45, 486] on link "Settings" at bounding box center [39, 484] width 28 height 8
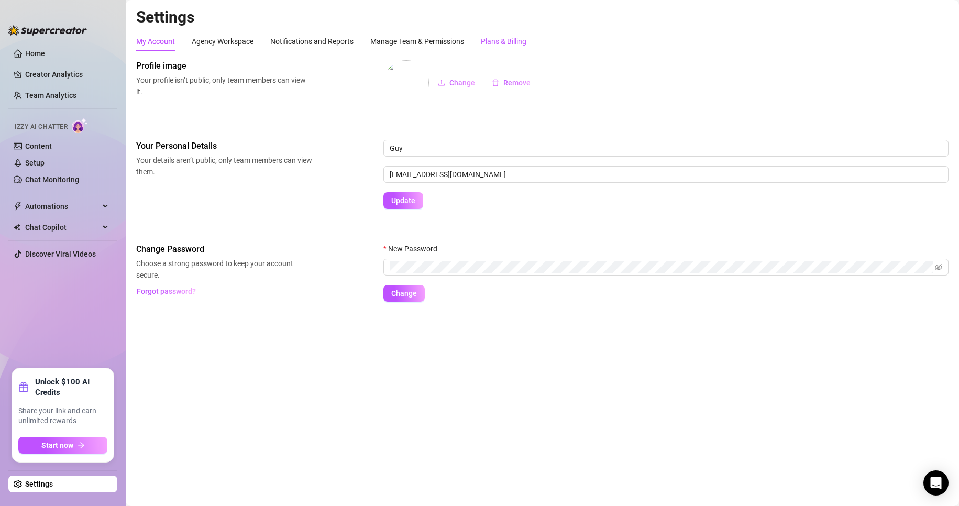
click at [521, 40] on div "Plans & Billing" at bounding box center [504, 42] width 46 height 12
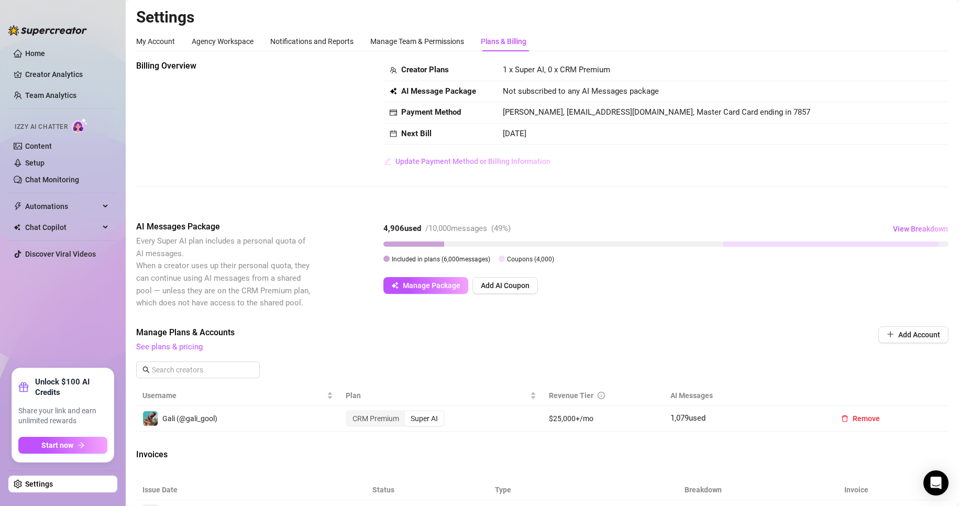
click at [470, 160] on span "Update Payment Method or Billing Information" at bounding box center [473, 161] width 155 height 8
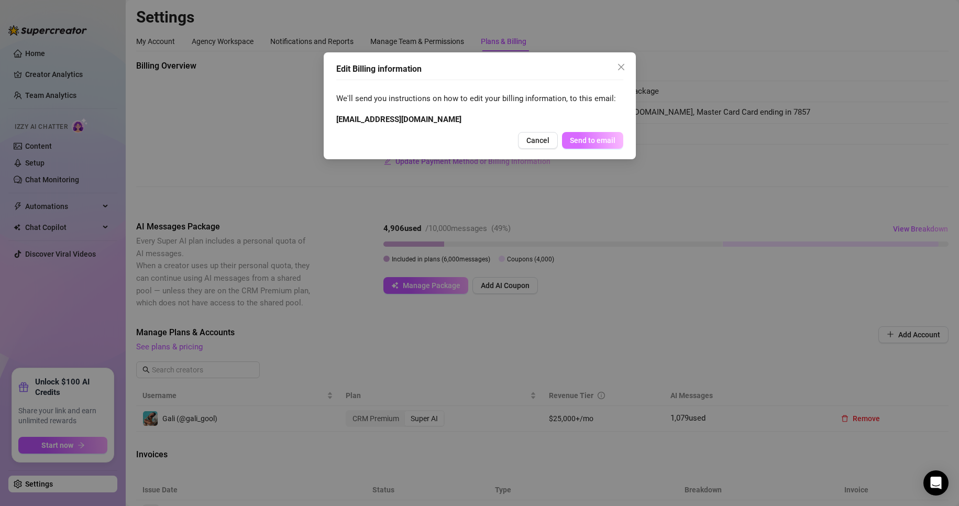
click at [591, 140] on span "Send to email" at bounding box center [593, 140] width 46 height 8
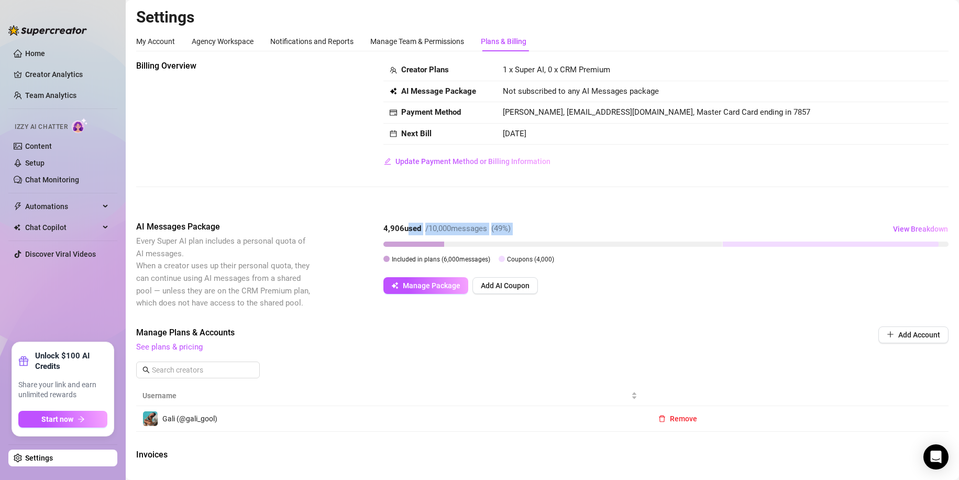
drag, startPoint x: 404, startPoint y: 224, endPoint x: 704, endPoint y: 227, distance: 299.1
click at [704, 227] on div "4,906 used / 10,000 messages ( 49 %) View Breakdown" at bounding box center [665, 229] width 565 height 17
drag, startPoint x: 376, startPoint y: 226, endPoint x: 423, endPoint y: 225, distance: 47.2
click at [423, 225] on div "AI Messages Package Every Super AI plan includes a personal quota of AI message…" at bounding box center [542, 265] width 813 height 89
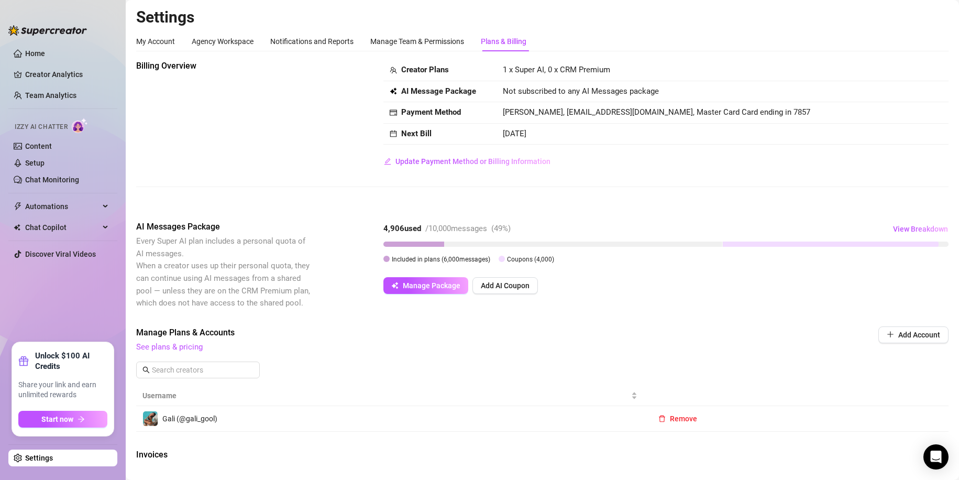
click at [389, 231] on strong "4,906 used" at bounding box center [402, 228] width 38 height 9
drag, startPoint x: 385, startPoint y: 226, endPoint x: 460, endPoint y: 228, distance: 75.5
click at [460, 228] on div "4,906 used / 10,000 messages ( 49 %)" at bounding box center [446, 229] width 127 height 13
click at [460, 228] on span "/ 10,000 messages" at bounding box center [456, 228] width 62 height 9
click at [402, 346] on span "See plans & pricing" at bounding box center [471, 347] width 671 height 13
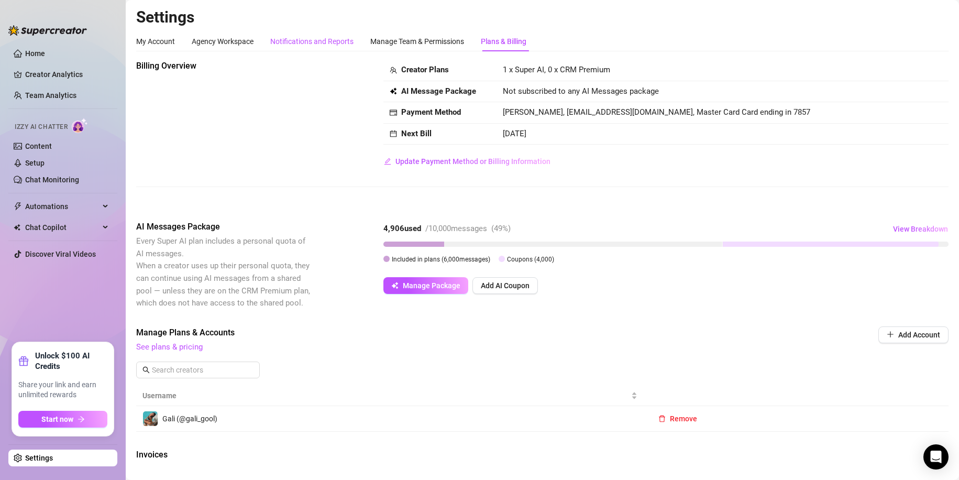
click at [304, 43] on div "Notifications and Reports" at bounding box center [311, 42] width 83 height 12
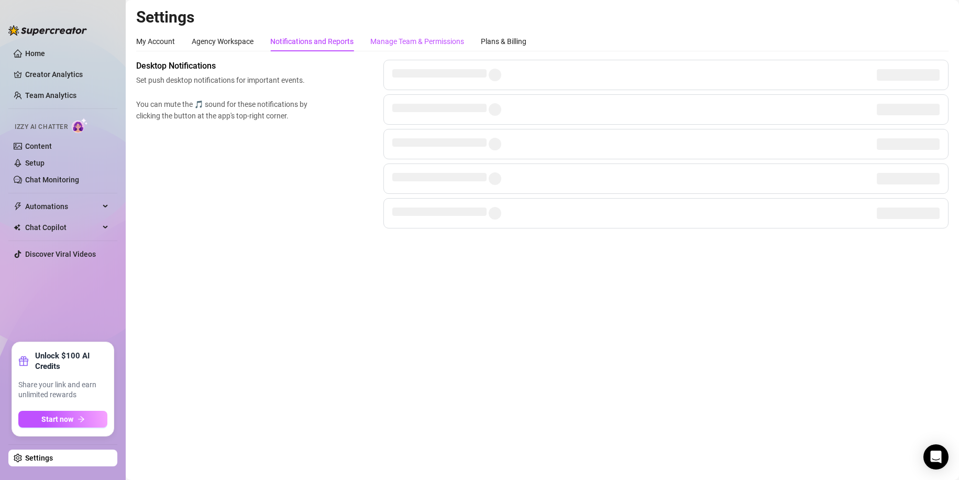
click at [396, 41] on div "Manage Team & Permissions" at bounding box center [417, 42] width 94 height 12
click at [173, 43] on div "My Account" at bounding box center [155, 42] width 39 height 12
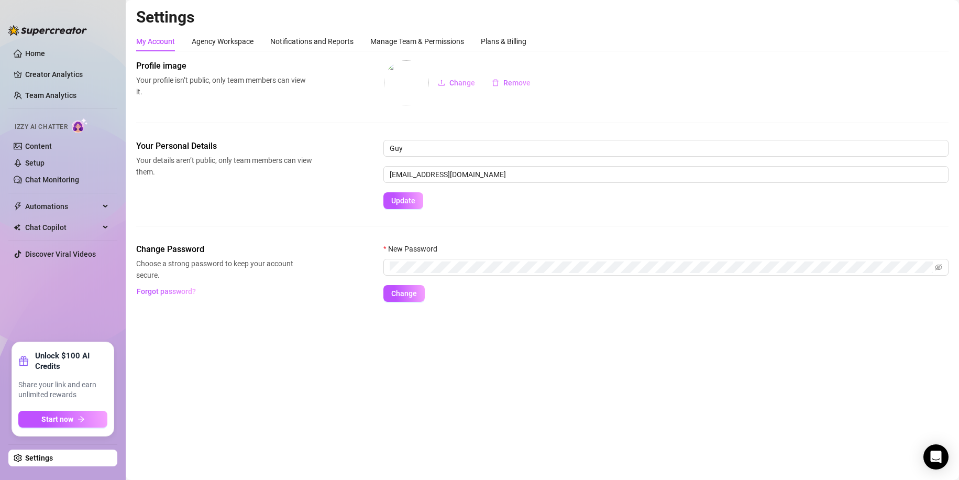
click at [3, 48] on aside "Home Creator Analytics Team Analytics Izzy AI Chatter Content Setup Chat Monito…" at bounding box center [63, 240] width 126 height 480
click at [25, 52] on link "Home" at bounding box center [35, 53] width 20 height 8
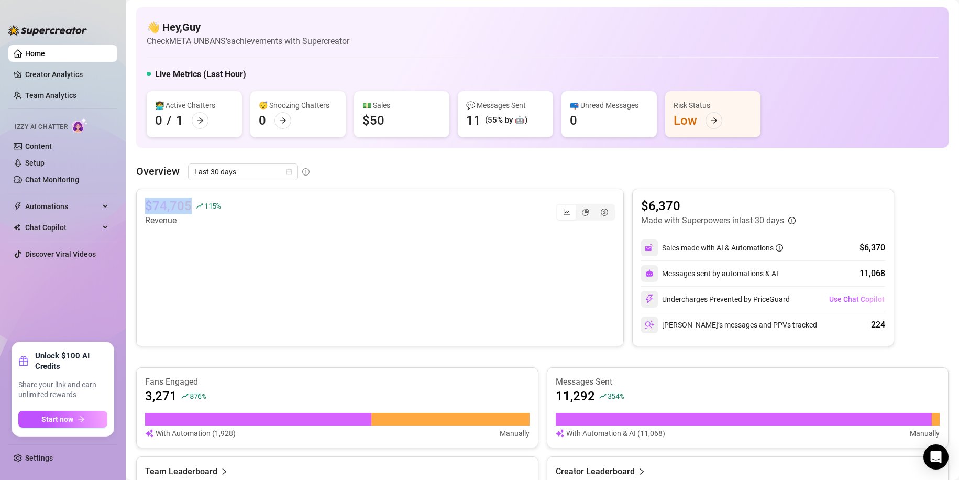
drag, startPoint x: 144, startPoint y: 203, endPoint x: 196, endPoint y: 205, distance: 51.9
click at [196, 205] on div "$74,705 115 % Revenue" at bounding box center [380, 268] width 488 height 158
click at [205, 205] on span "115 %" at bounding box center [212, 206] width 16 height 10
click at [582, 214] on icon "pie-chart" at bounding box center [585, 212] width 7 height 7
click at [579, 206] on input "segmented control" at bounding box center [579, 206] width 0 height 0
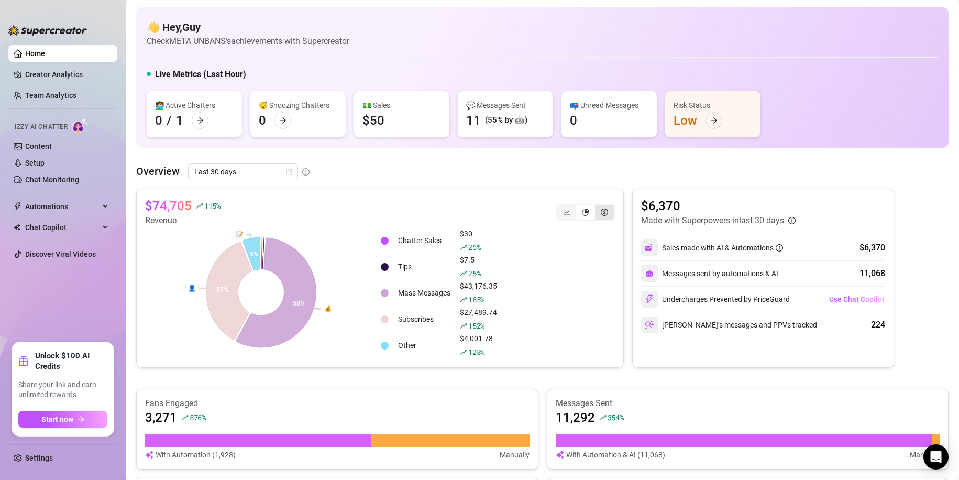
click at [601, 212] on icon "dollar-circle" at bounding box center [604, 212] width 7 height 7
click at [598, 206] on input "segmented control" at bounding box center [598, 206] width 0 height 0
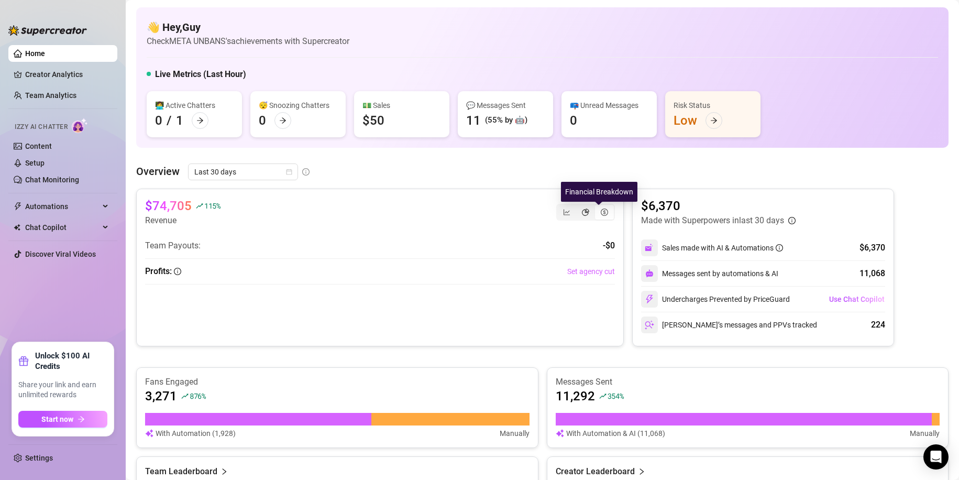
click at [582, 211] on icon "pie-chart" at bounding box center [585, 212] width 7 height 7
click at [579, 206] on input "segmented control" at bounding box center [579, 206] width 0 height 0
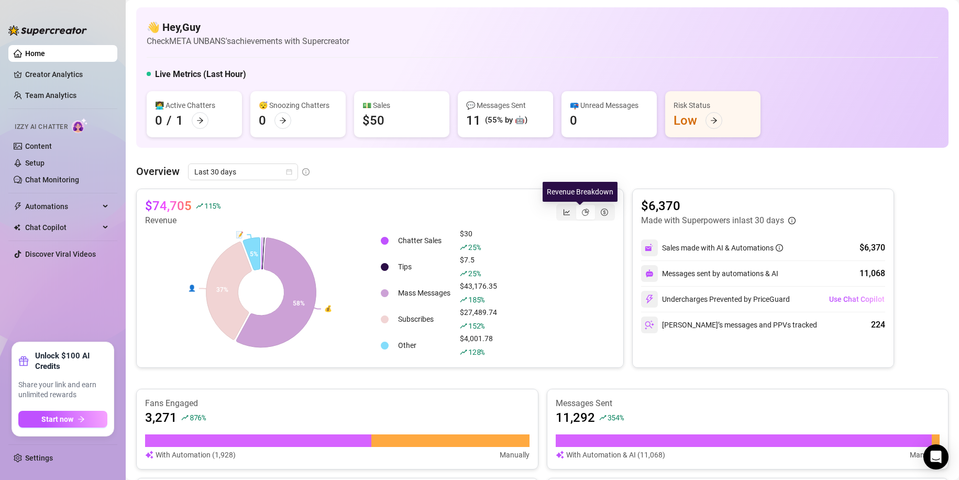
click at [564, 212] on icon "line-chart" at bounding box center [566, 212] width 7 height 7
click at [560, 206] on input "segmented control" at bounding box center [560, 206] width 0 height 0
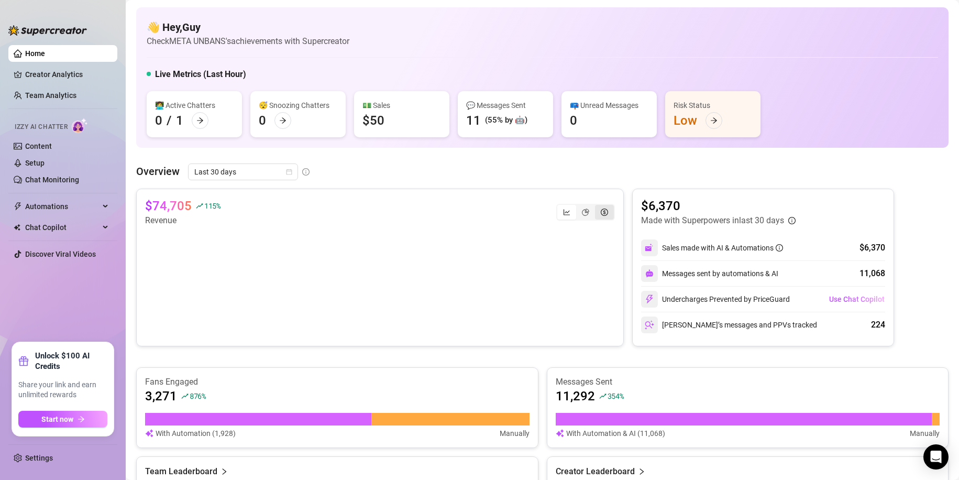
click at [595, 214] on div "segmented control" at bounding box center [604, 212] width 19 height 15
click at [598, 206] on input "segmented control" at bounding box center [598, 206] width 0 height 0
click at [583, 211] on icon "pie-chart" at bounding box center [585, 212] width 7 height 7
click at [579, 206] on input "segmented control" at bounding box center [579, 206] width 0 height 0
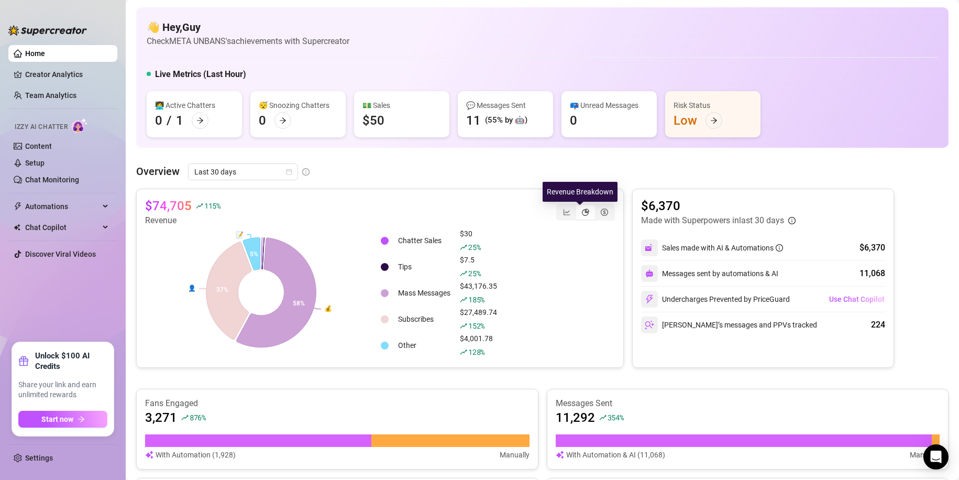
click at [582, 210] on icon "pie-chart" at bounding box center [585, 212] width 7 height 7
click at [579, 206] on input "segmented control" at bounding box center [579, 206] width 0 height 0
click at [569, 210] on div "segmented control" at bounding box center [566, 212] width 19 height 15
click at [560, 206] on input "segmented control" at bounding box center [560, 206] width 0 height 0
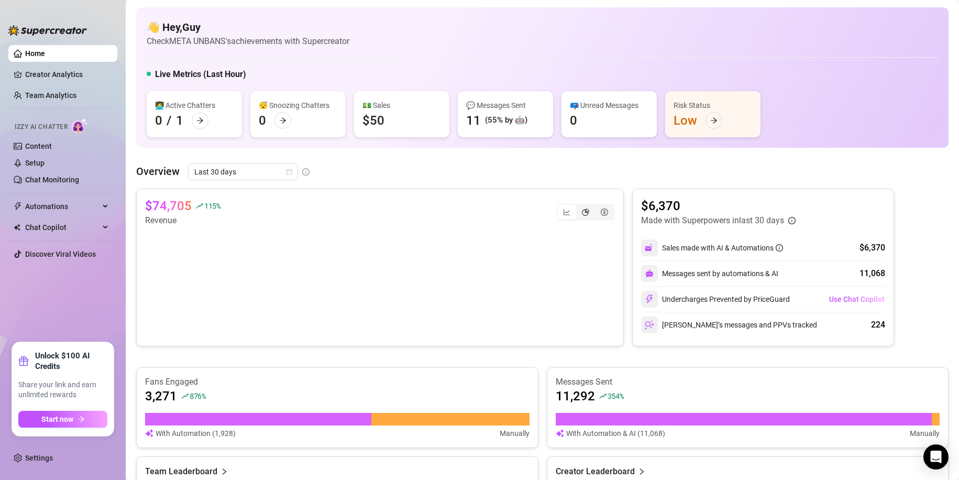
click at [582, 211] on icon "pie-chart" at bounding box center [585, 212] width 7 height 7
click at [579, 206] on input "segmented control" at bounding box center [579, 206] width 0 height 0
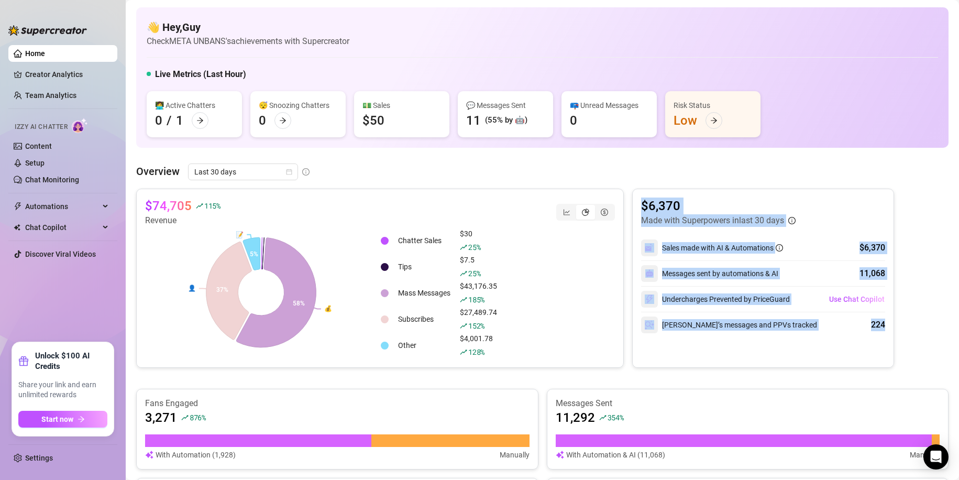
drag, startPoint x: 634, startPoint y: 206, endPoint x: 879, endPoint y: 325, distance: 271.5
click at [879, 325] on div "$6,370 Made with Superpowers in last 30 days Sales made with AI & Automations $…" at bounding box center [763, 278] width 262 height 179
click at [879, 325] on div "224" at bounding box center [878, 325] width 14 height 13
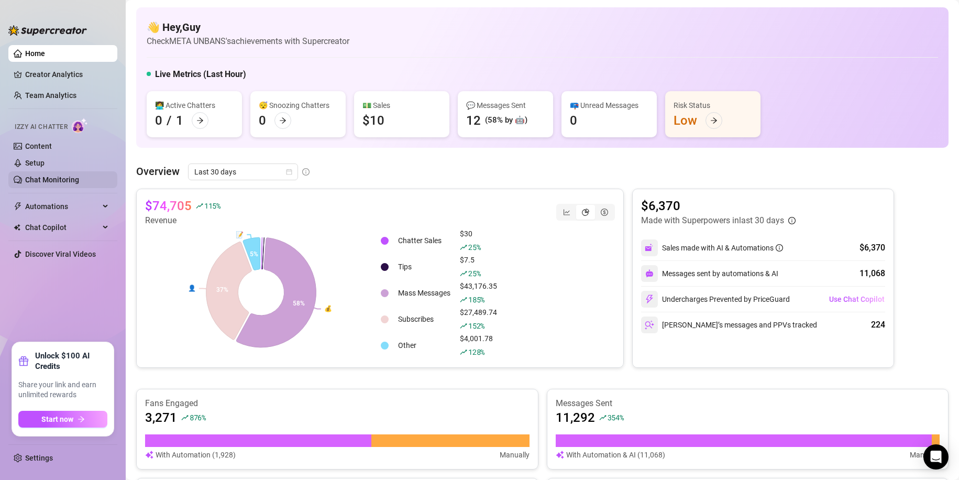
click at [56, 183] on link "Chat Monitoring" at bounding box center [52, 179] width 54 height 8
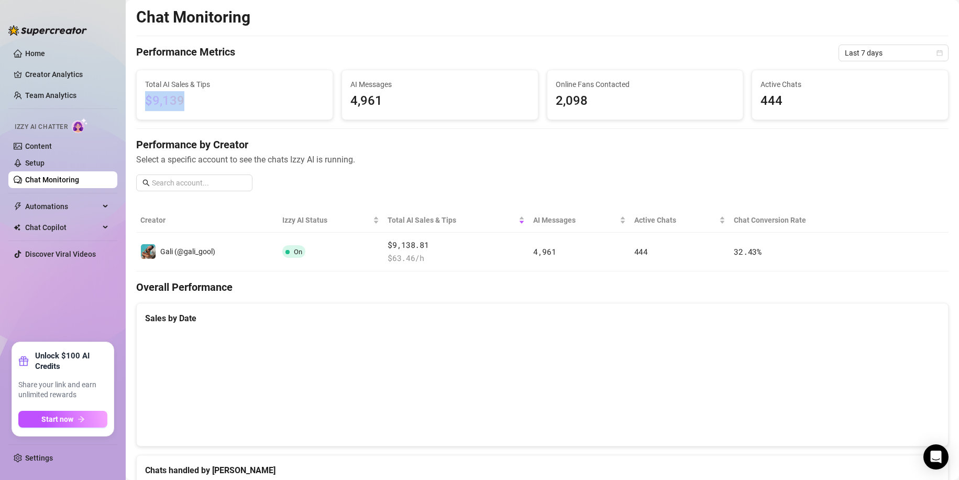
drag, startPoint x: 144, startPoint y: 104, endPoint x: 207, endPoint y: 102, distance: 62.9
click at [207, 102] on div "Total AI Sales & Tips $9,139" at bounding box center [235, 94] width 196 height 49
click at [204, 101] on span "$9,139" at bounding box center [234, 101] width 179 height 20
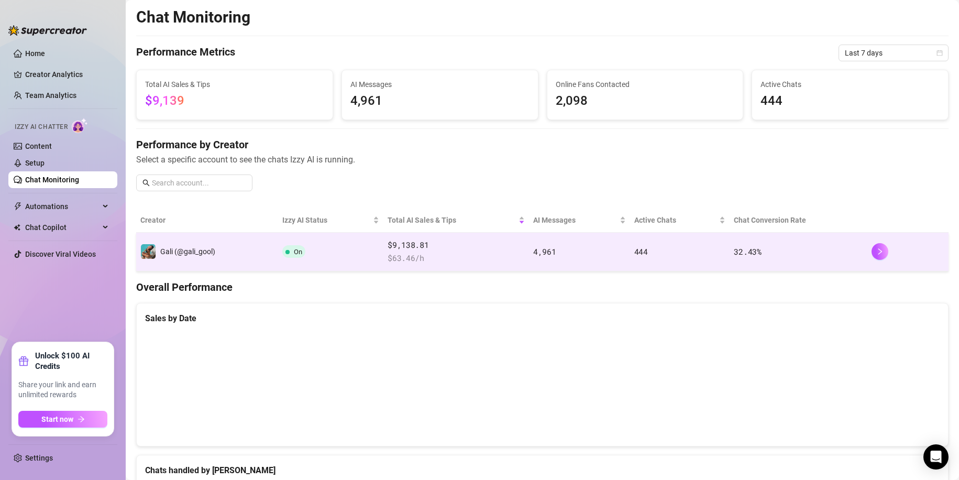
click at [730, 262] on td "32.43 %" at bounding box center [799, 252] width 138 height 39
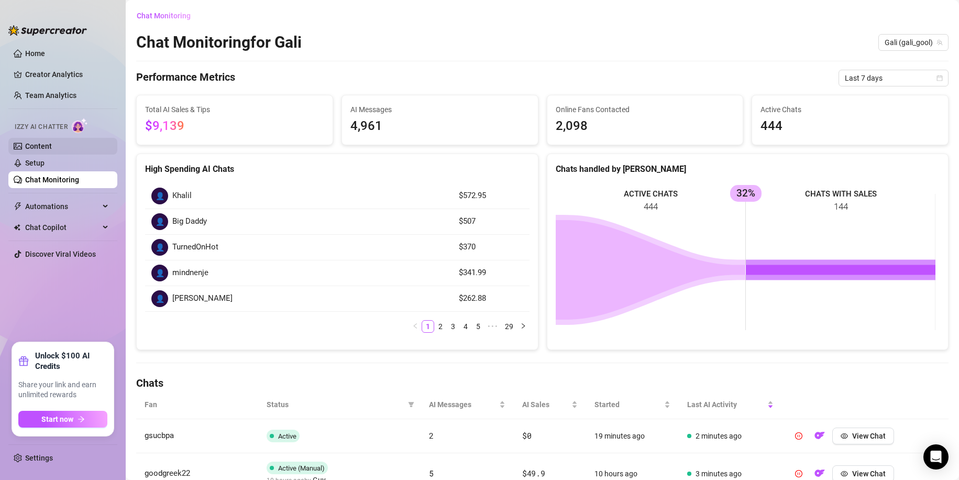
click at [45, 150] on link "Content" at bounding box center [38, 146] width 27 height 8
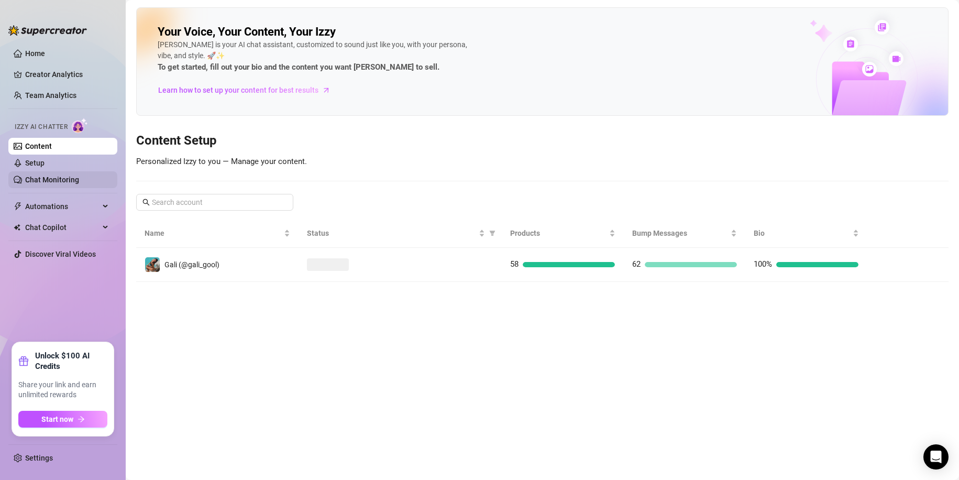
click at [74, 180] on link "Chat Monitoring" at bounding box center [52, 179] width 54 height 8
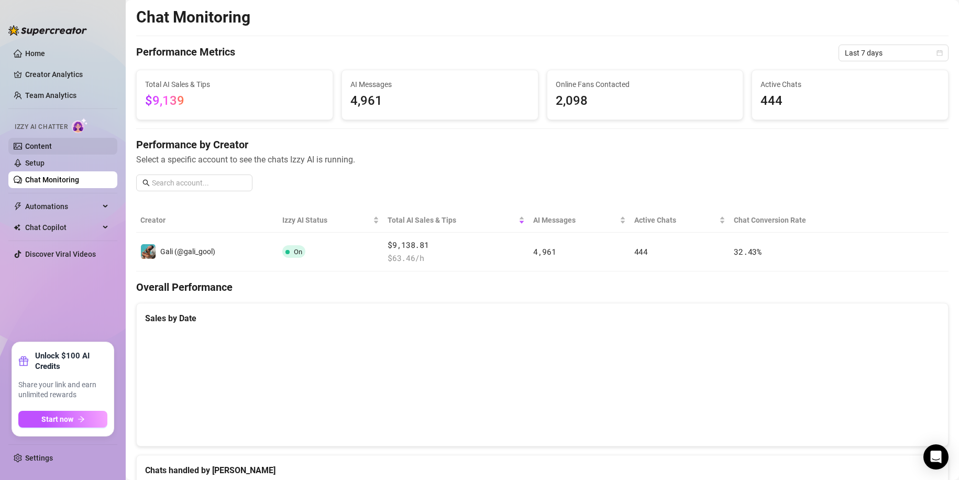
click at [52, 150] on link "Content" at bounding box center [38, 146] width 27 height 8
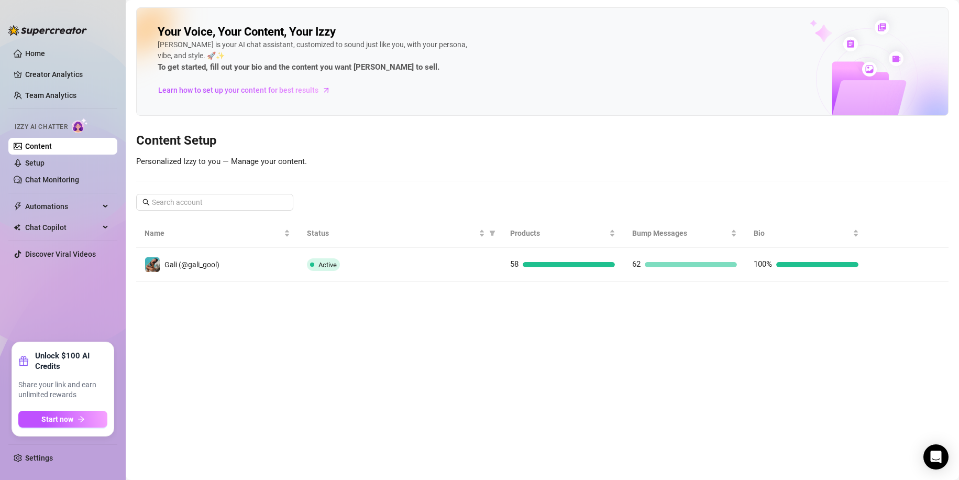
click at [182, 313] on main "Your Voice, Your Content, Your [PERSON_NAME] is your AI chat assistant, customi…" at bounding box center [542, 240] width 833 height 480
click at [45, 160] on link "Setup" at bounding box center [34, 163] width 19 height 8
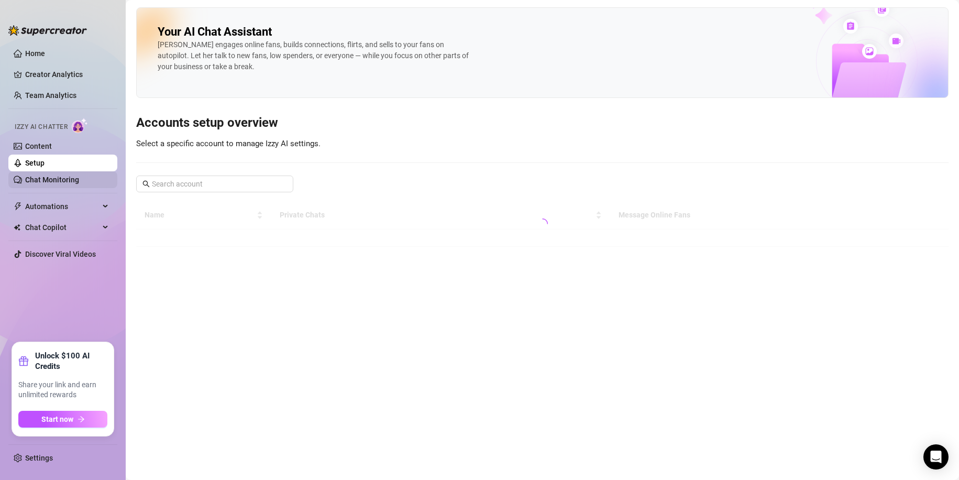
click at [67, 177] on link "Chat Monitoring" at bounding box center [52, 179] width 54 height 8
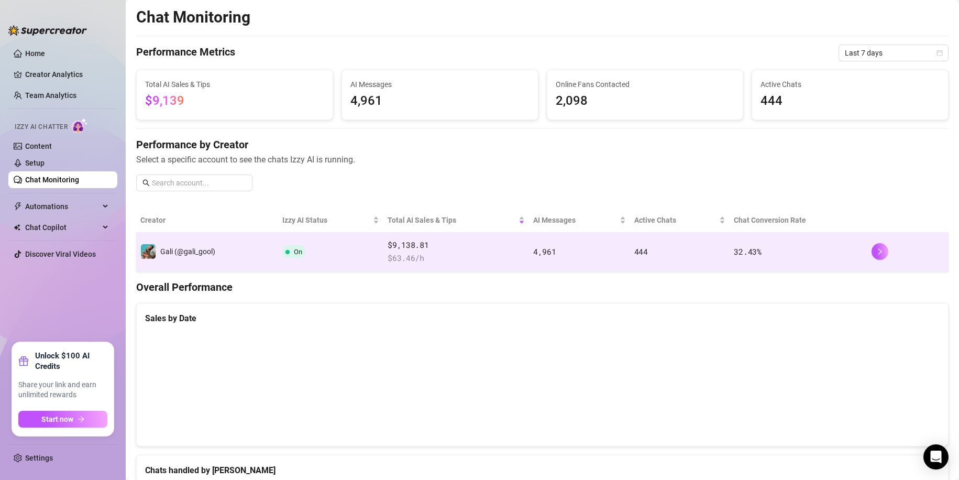
click at [363, 249] on td "On" at bounding box center [330, 252] width 105 height 39
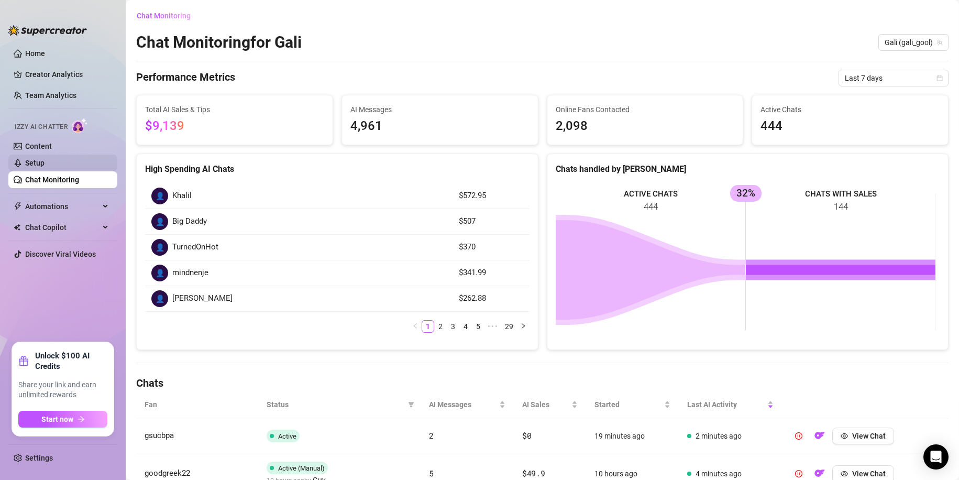
click at [45, 164] on link "Setup" at bounding box center [34, 163] width 19 height 8
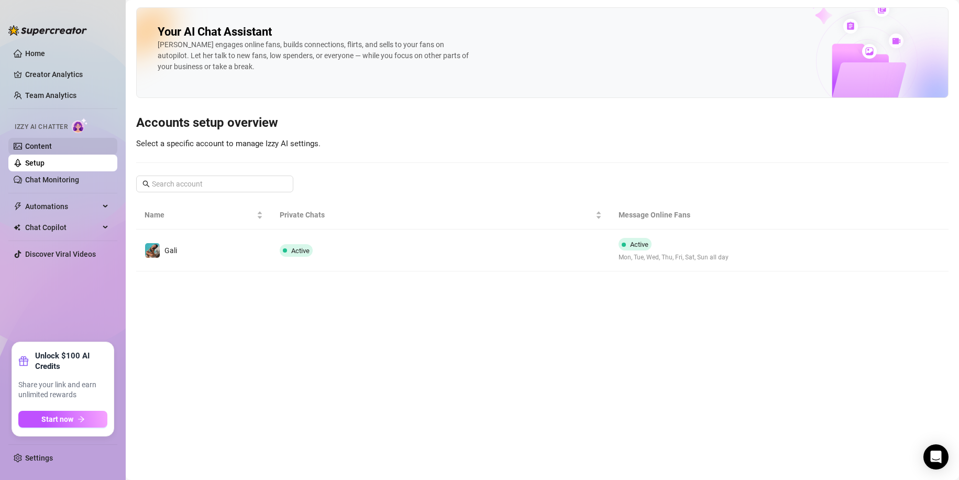
click at [52, 150] on link "Content" at bounding box center [38, 146] width 27 height 8
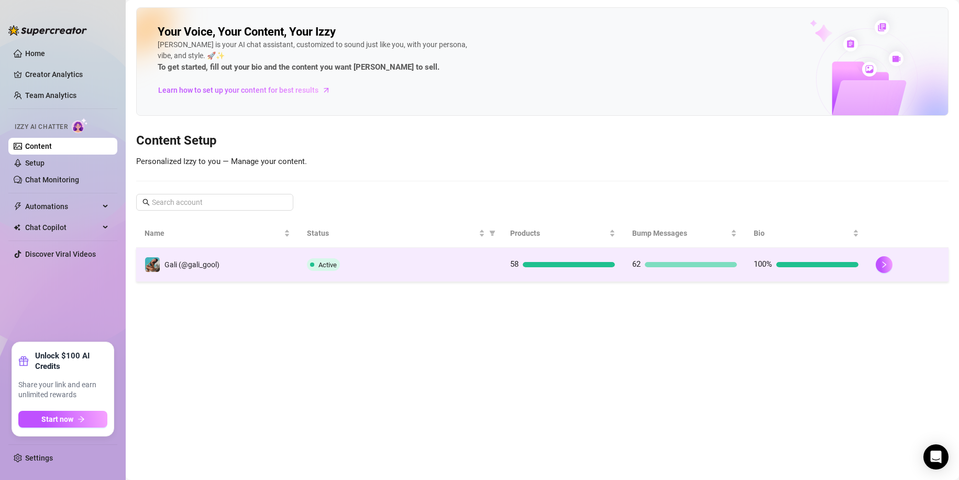
click at [379, 252] on td "Active" at bounding box center [400, 265] width 203 height 34
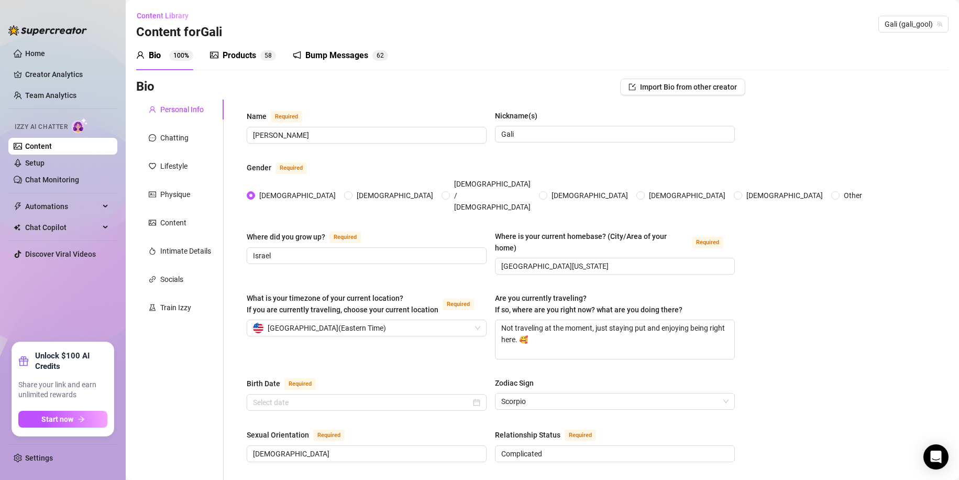
radio input "true"
type input "[DATE]"
click at [45, 159] on link "Setup" at bounding box center [34, 163] width 19 height 8
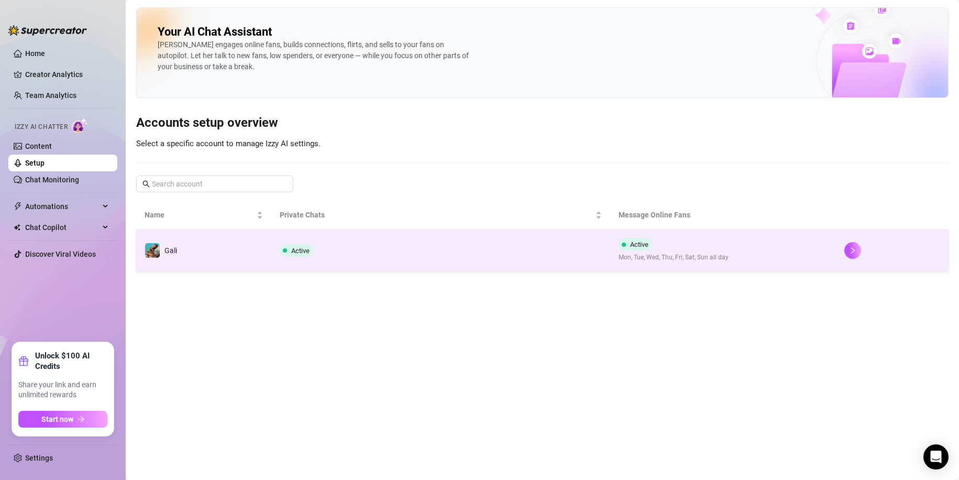
click at [367, 249] on td "Active" at bounding box center [440, 250] width 338 height 42
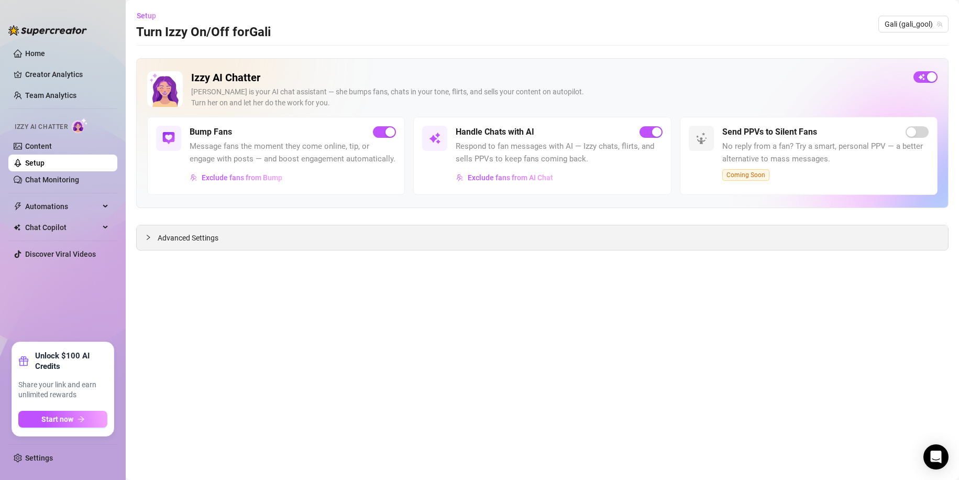
click at [275, 236] on div "Advanced Settings" at bounding box center [542, 237] width 811 height 25
drag, startPoint x: 222, startPoint y: 243, endPoint x: 216, endPoint y: 242, distance: 6.0
click at [222, 244] on div "Advanced Settings" at bounding box center [542, 237] width 811 height 25
click at [208, 238] on span "Advanced Settings" at bounding box center [188, 238] width 61 height 12
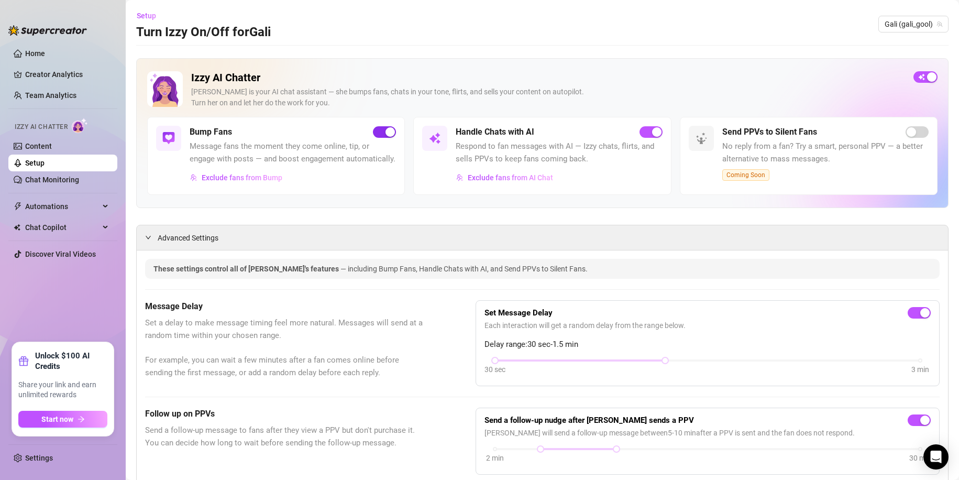
click at [388, 130] on div "button" at bounding box center [390, 131] width 9 height 9
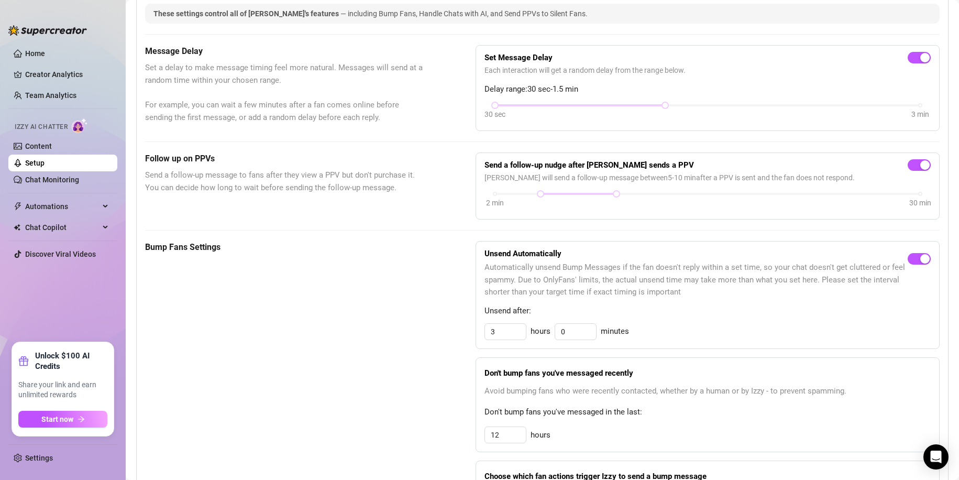
scroll to position [262, 0]
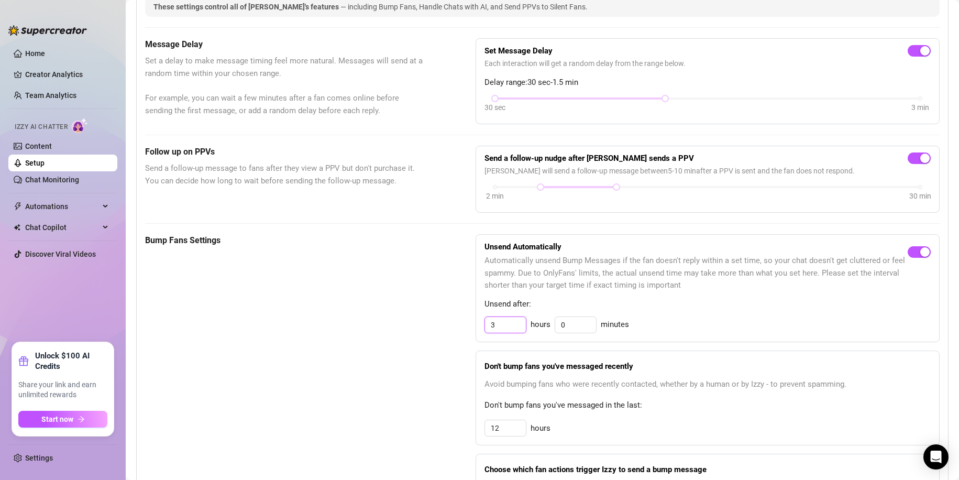
drag, startPoint x: 493, startPoint y: 336, endPoint x: 428, endPoint y: 325, distance: 66.4
click at [428, 325] on div "Bump Fans Settings Unsend Automatically Automatically unsend Bump Messages if t…" at bounding box center [542, 389] width 795 height 311
click at [429, 322] on div "Bump Fans Settings Unsend Automatically Automatically unsend Bump Messages if t…" at bounding box center [542, 389] width 795 height 311
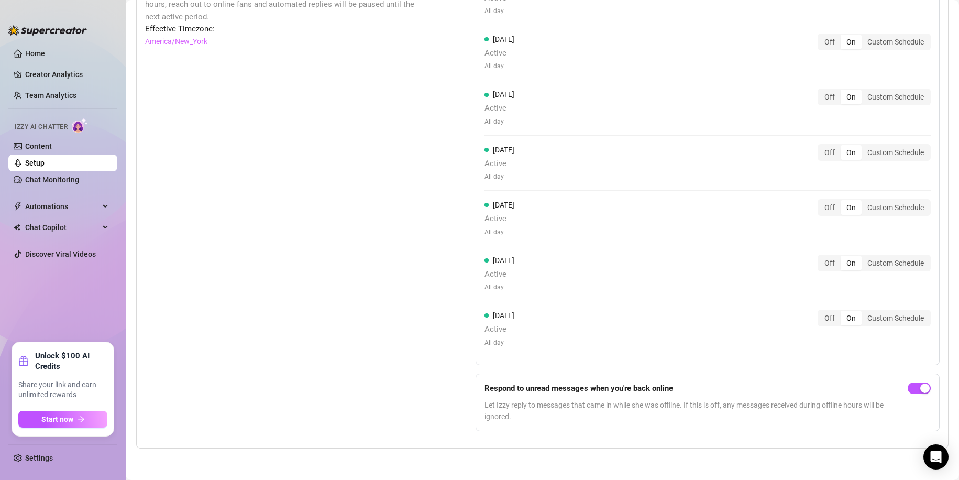
scroll to position [935, 0]
click at [79, 178] on link "Chat Monitoring" at bounding box center [52, 179] width 54 height 8
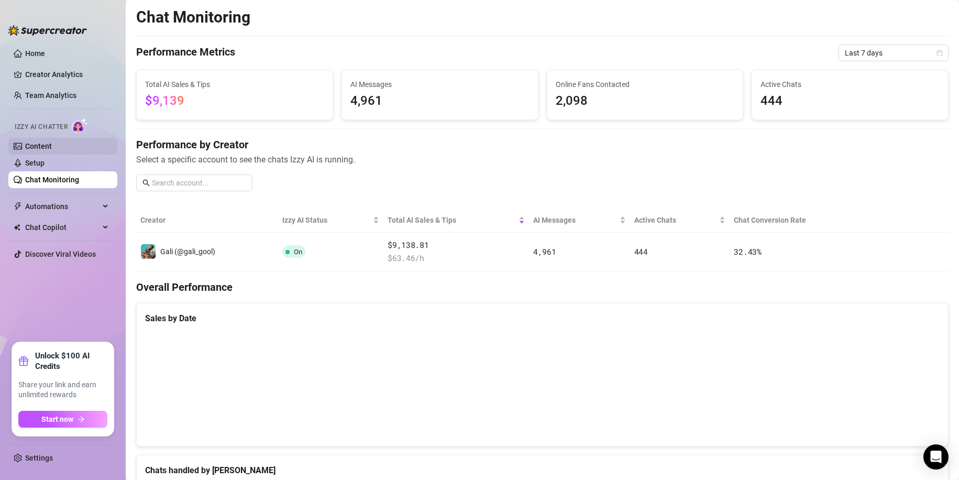
click at [52, 150] on link "Content" at bounding box center [38, 146] width 27 height 8
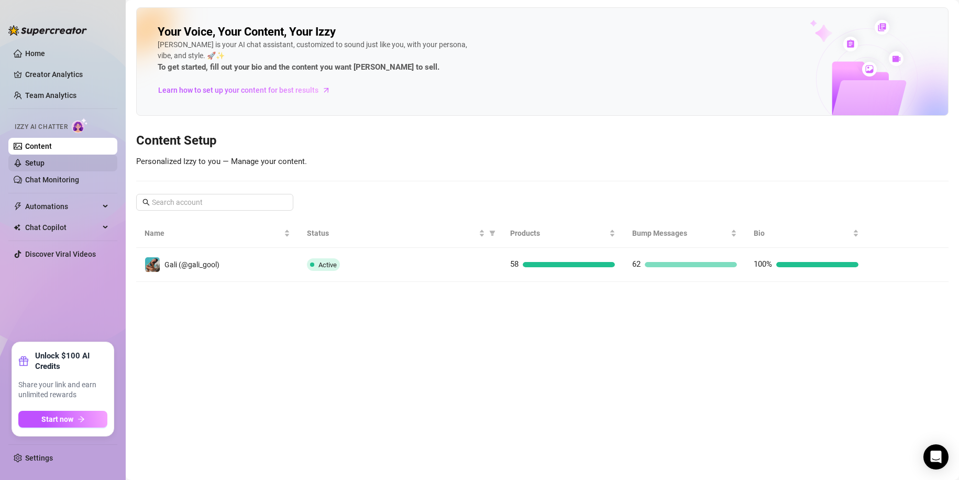
click at [45, 161] on link "Setup" at bounding box center [34, 163] width 19 height 8
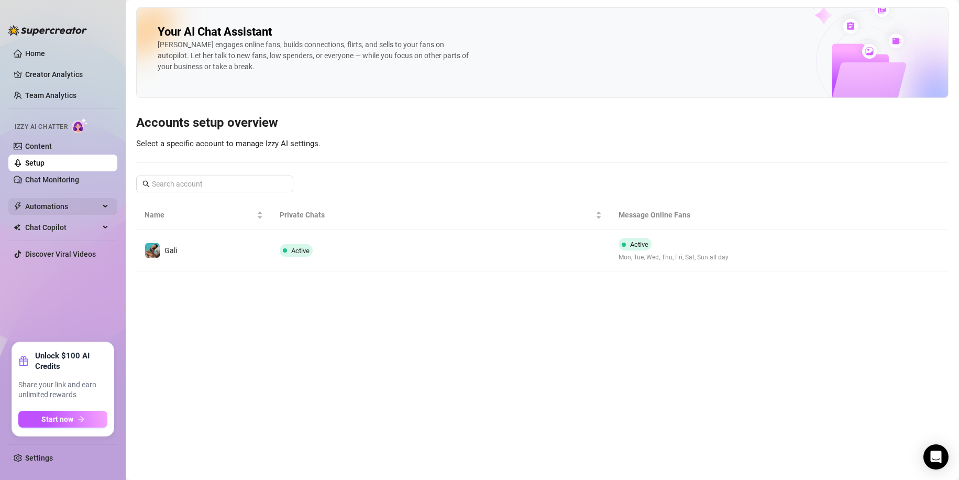
click at [73, 206] on span "Automations" at bounding box center [62, 206] width 74 height 17
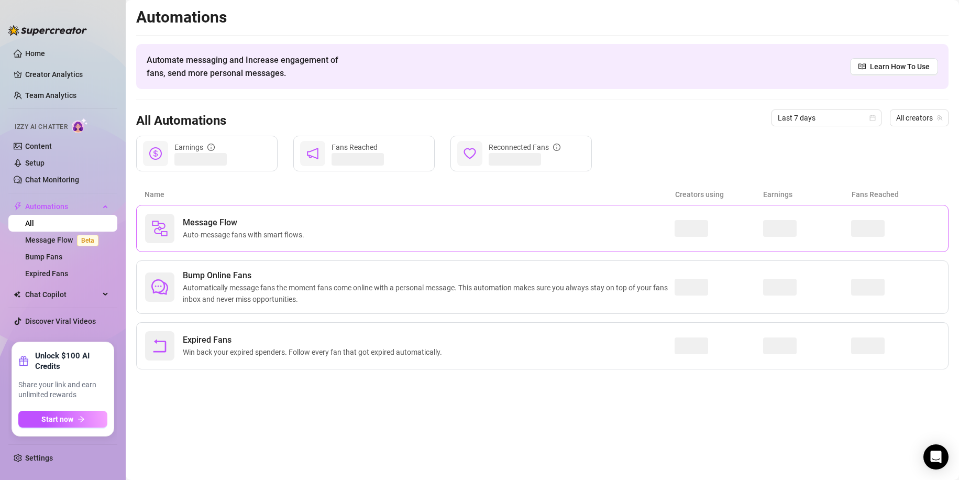
click at [196, 228] on span "Message Flow" at bounding box center [246, 222] width 126 height 13
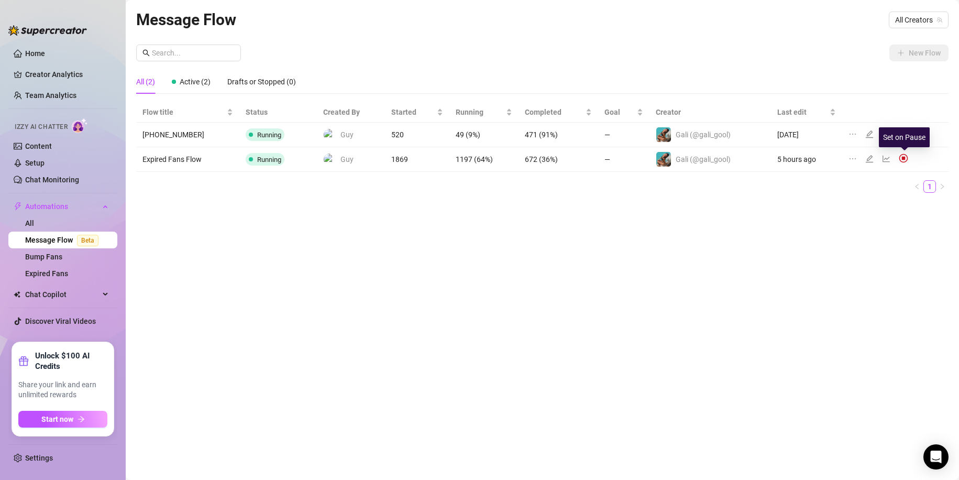
click at [901, 159] on img at bounding box center [903, 157] width 9 height 9
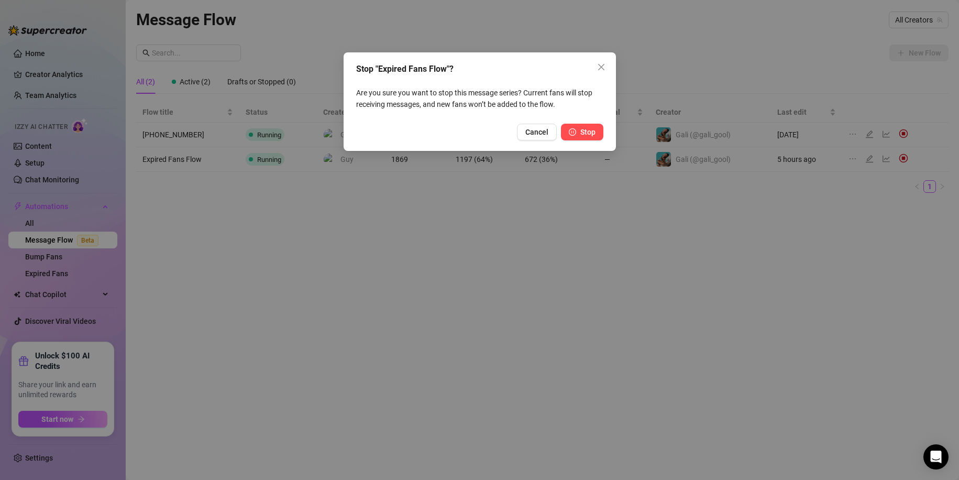
click at [595, 127] on button "Stop" at bounding box center [582, 132] width 42 height 17
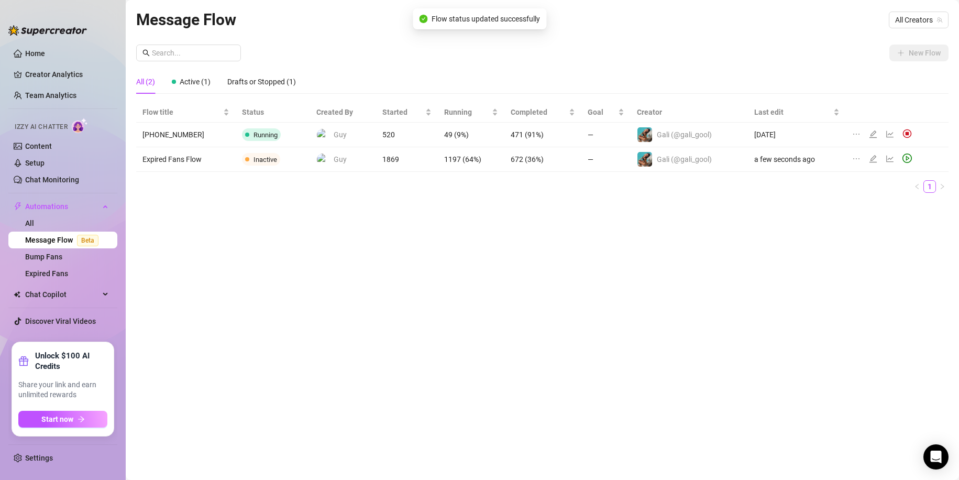
click at [859, 161] on icon "ellipsis" at bounding box center [856, 159] width 8 height 8
click at [832, 209] on span "Delete" at bounding box center [812, 209] width 80 height 12
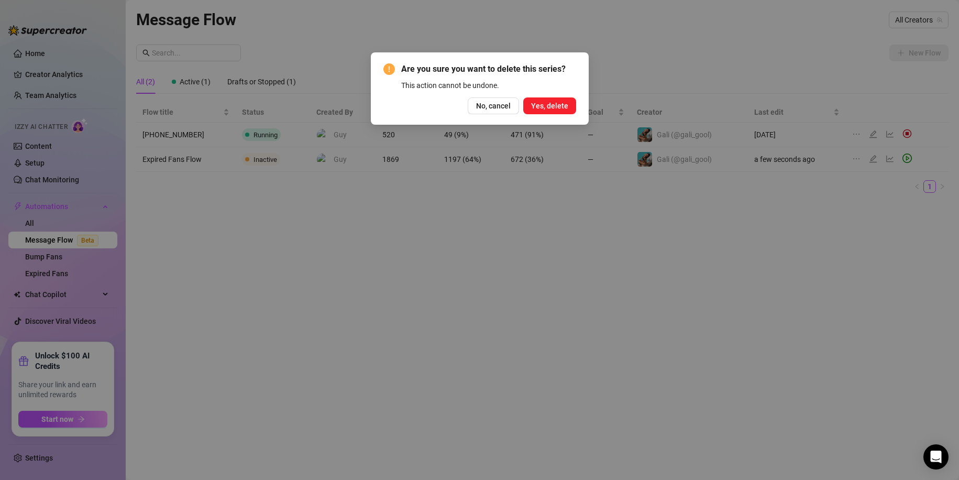
click at [562, 111] on button "Yes, delete" at bounding box center [549, 105] width 53 height 17
